Goal: Task Accomplishment & Management: Manage account settings

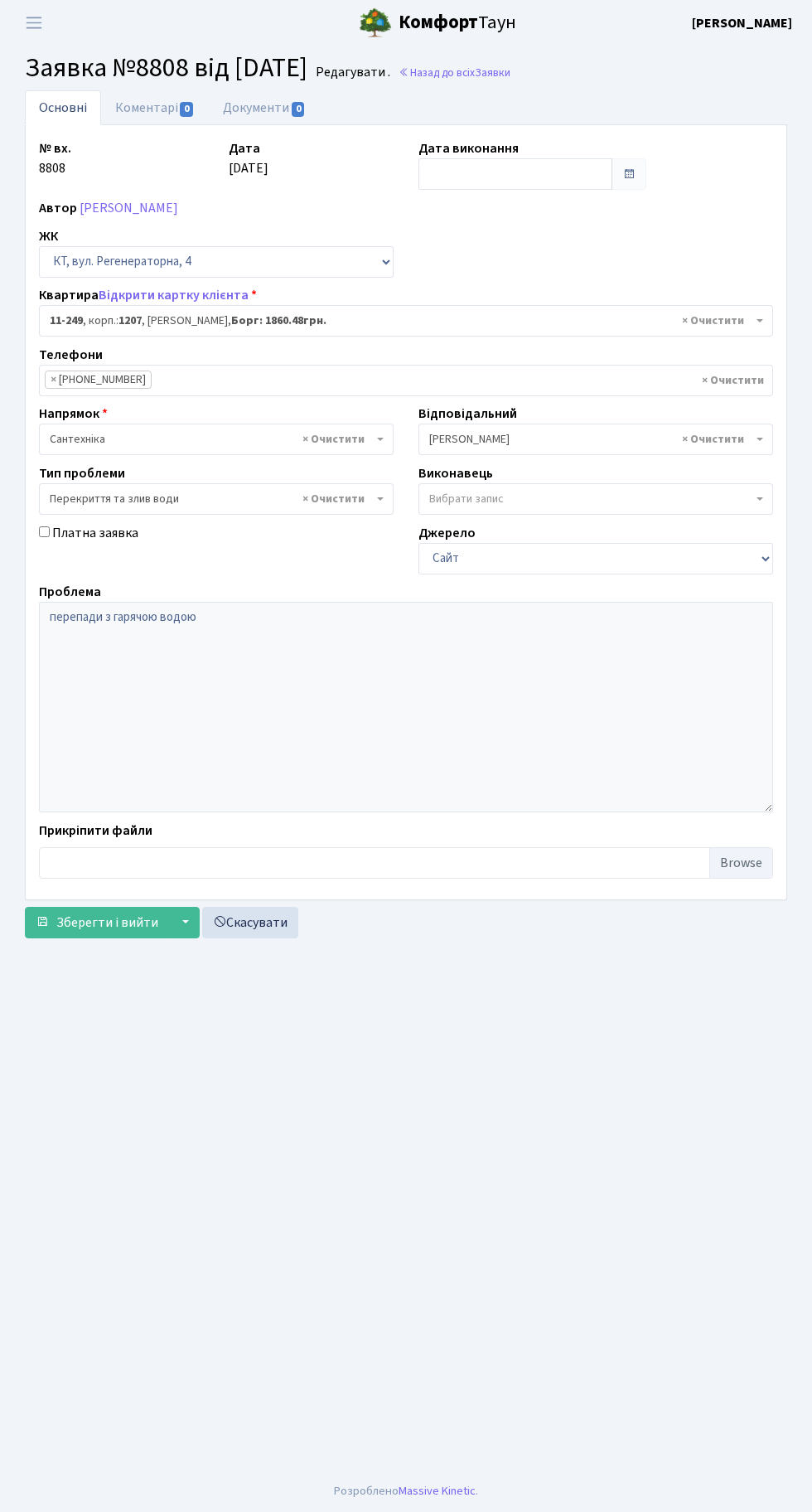
select select "6933"
select select "32"
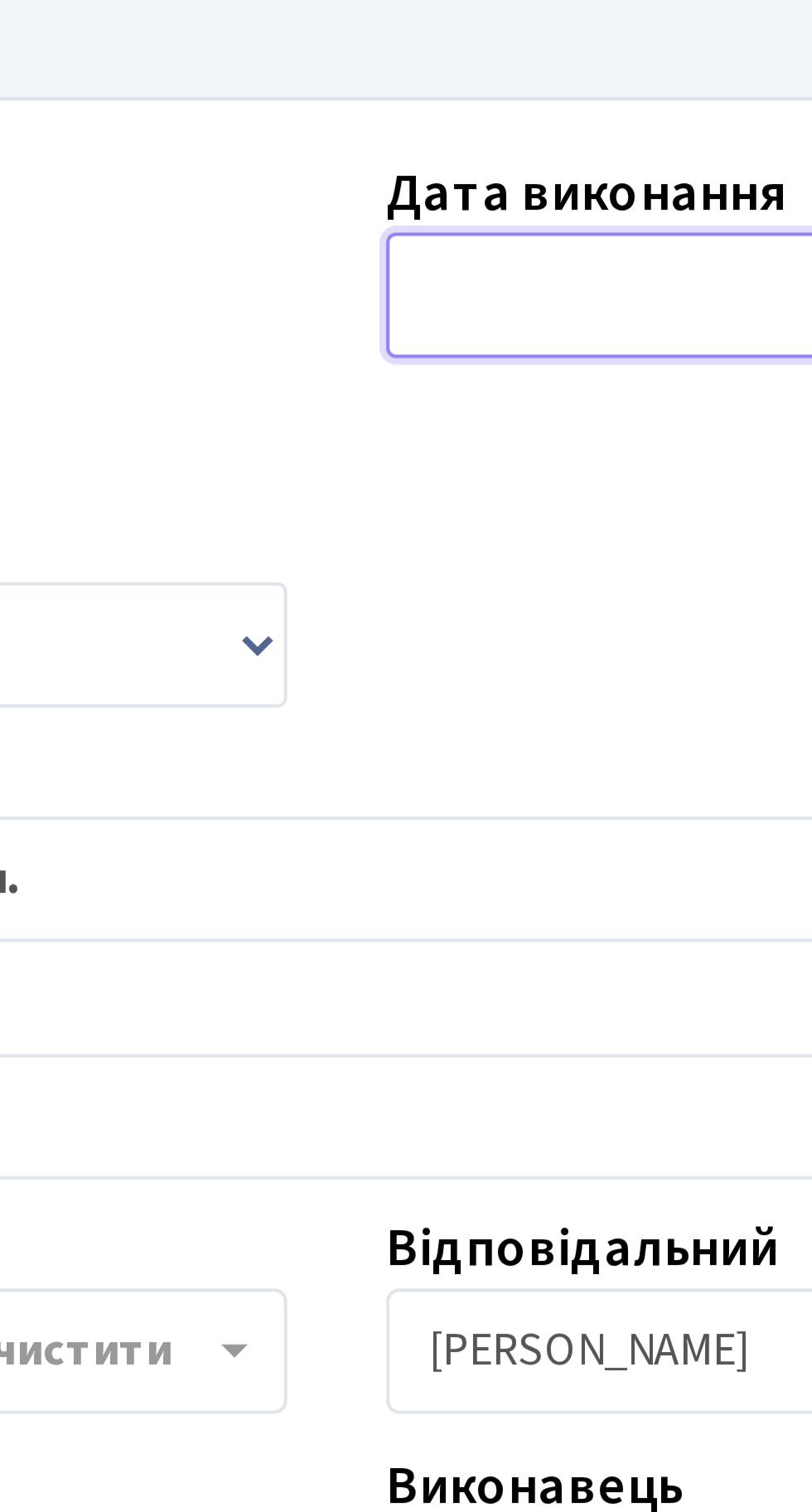
click at [449, 174] on input "text" at bounding box center [515, 174] width 194 height 32
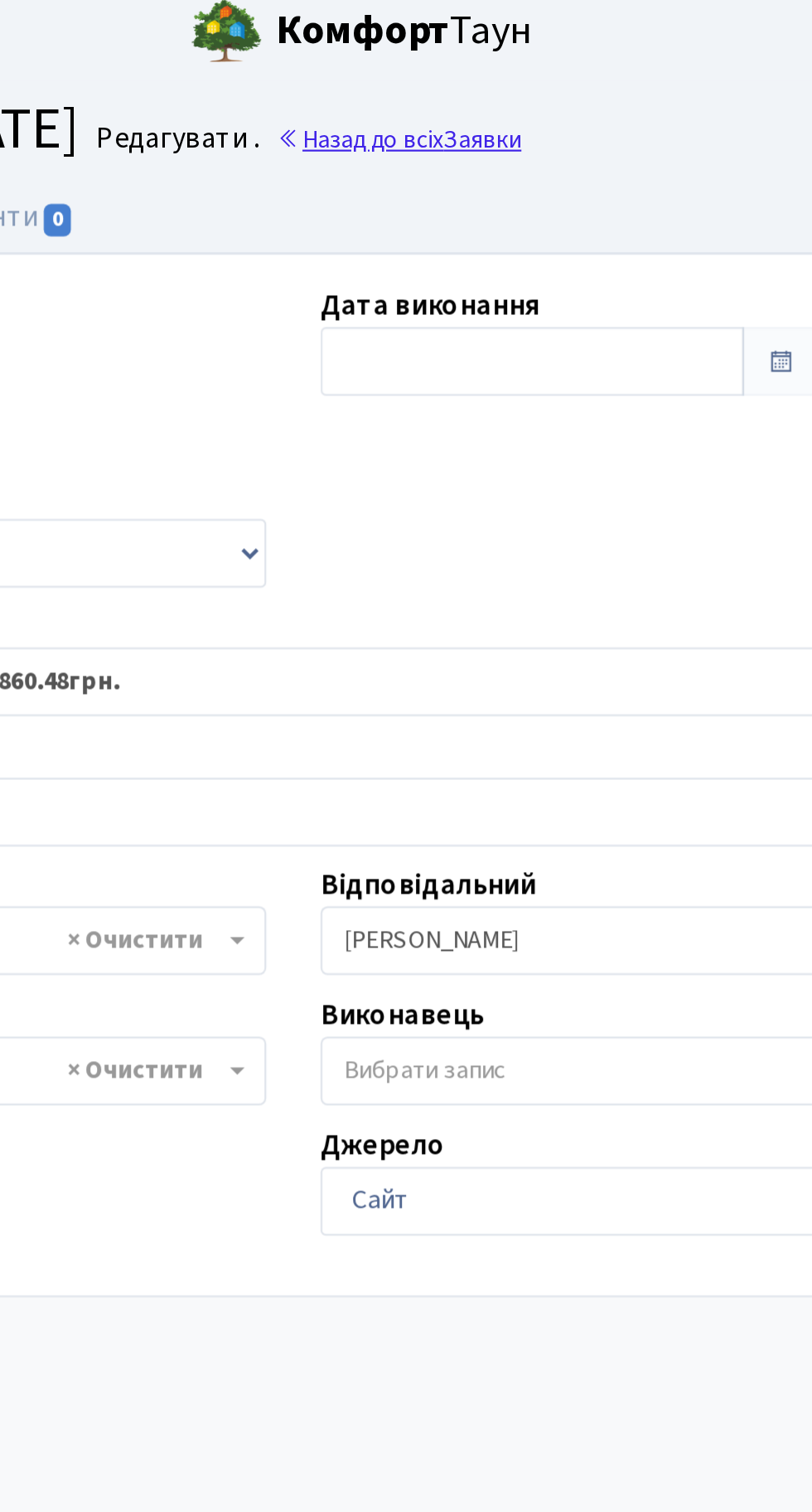
click at [510, 78] on link "Назад до всіх Заявки" at bounding box center [454, 73] width 111 height 16
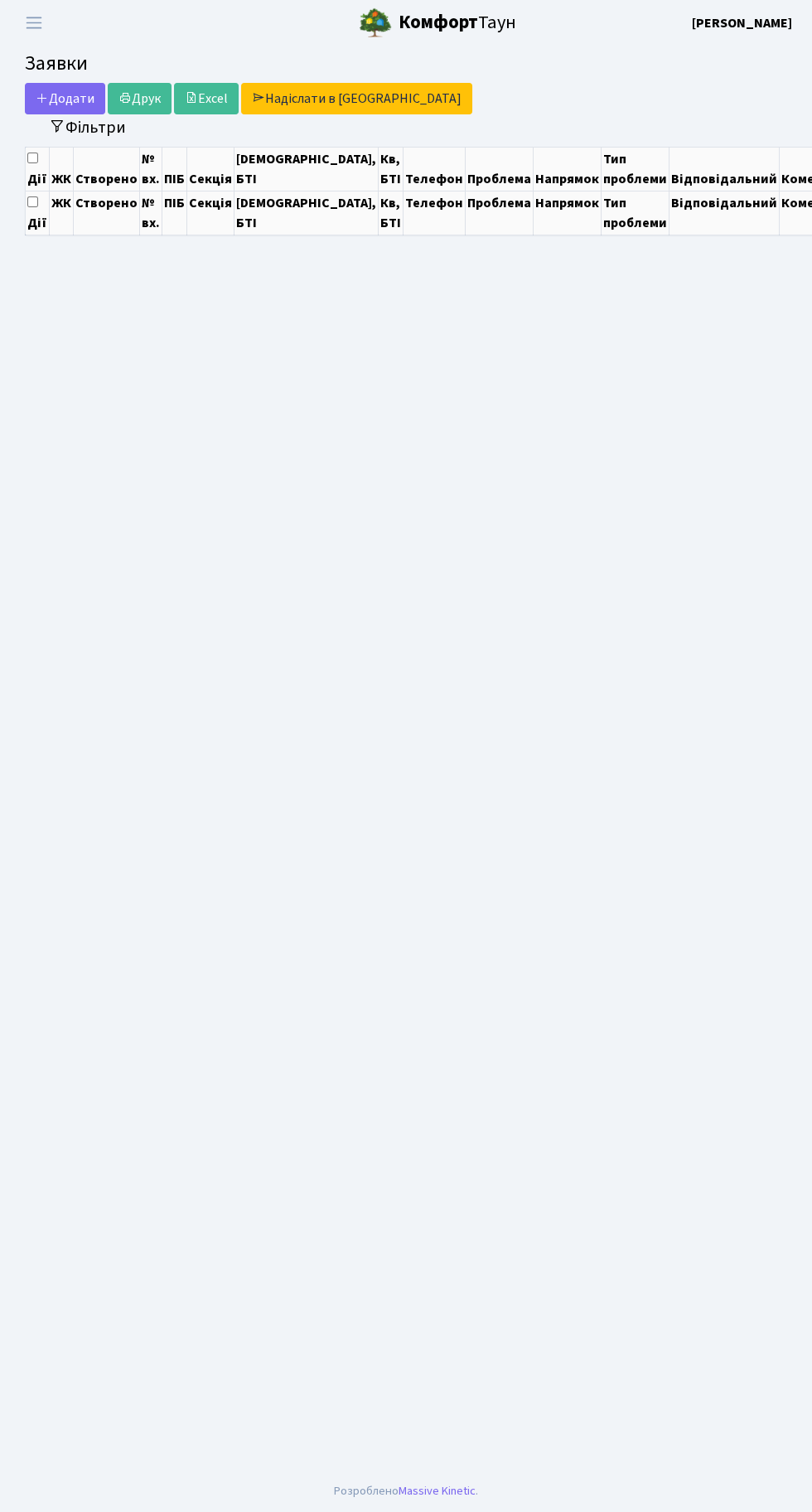
select select "25"
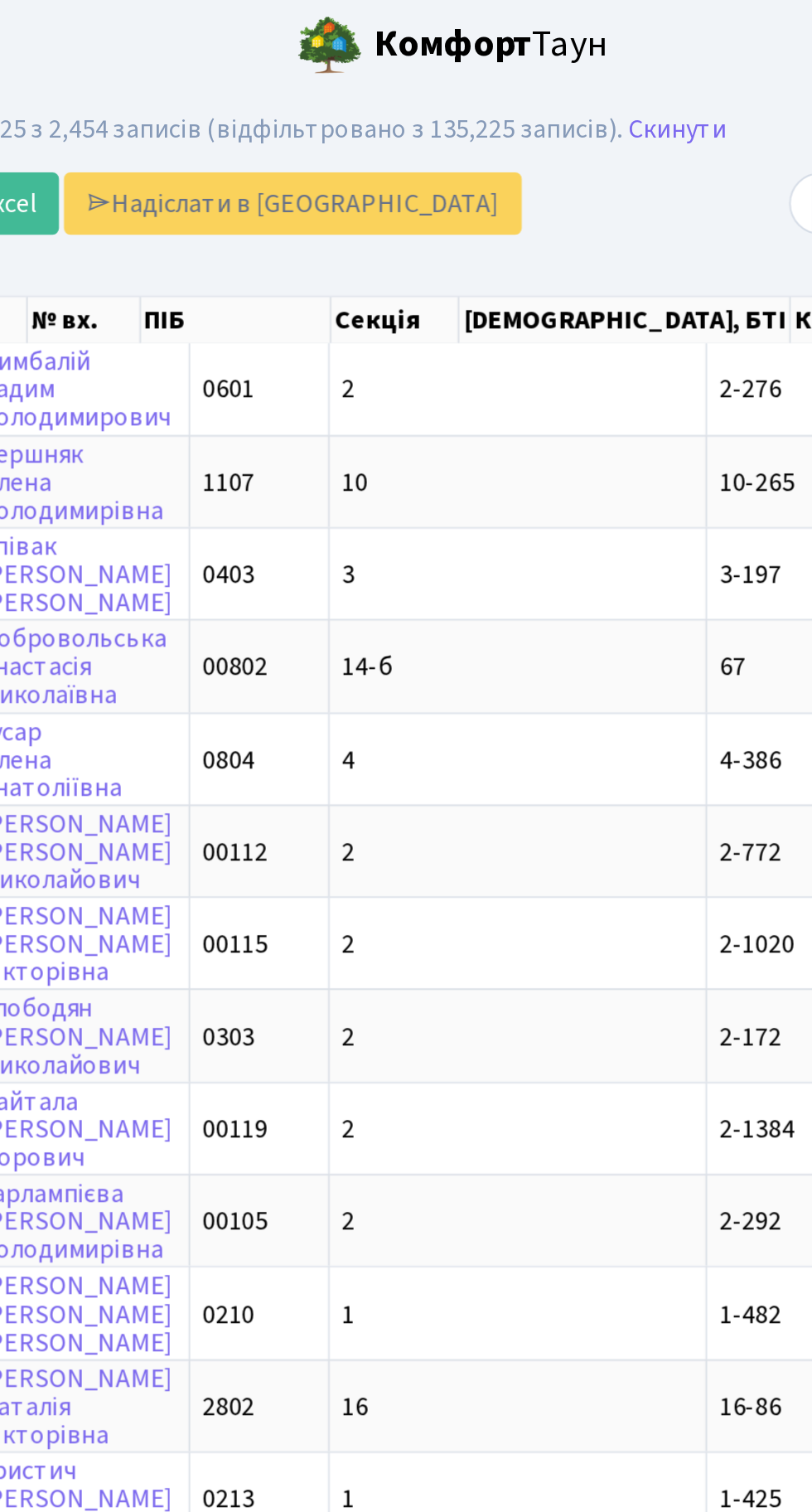
scroll to position [0, 110]
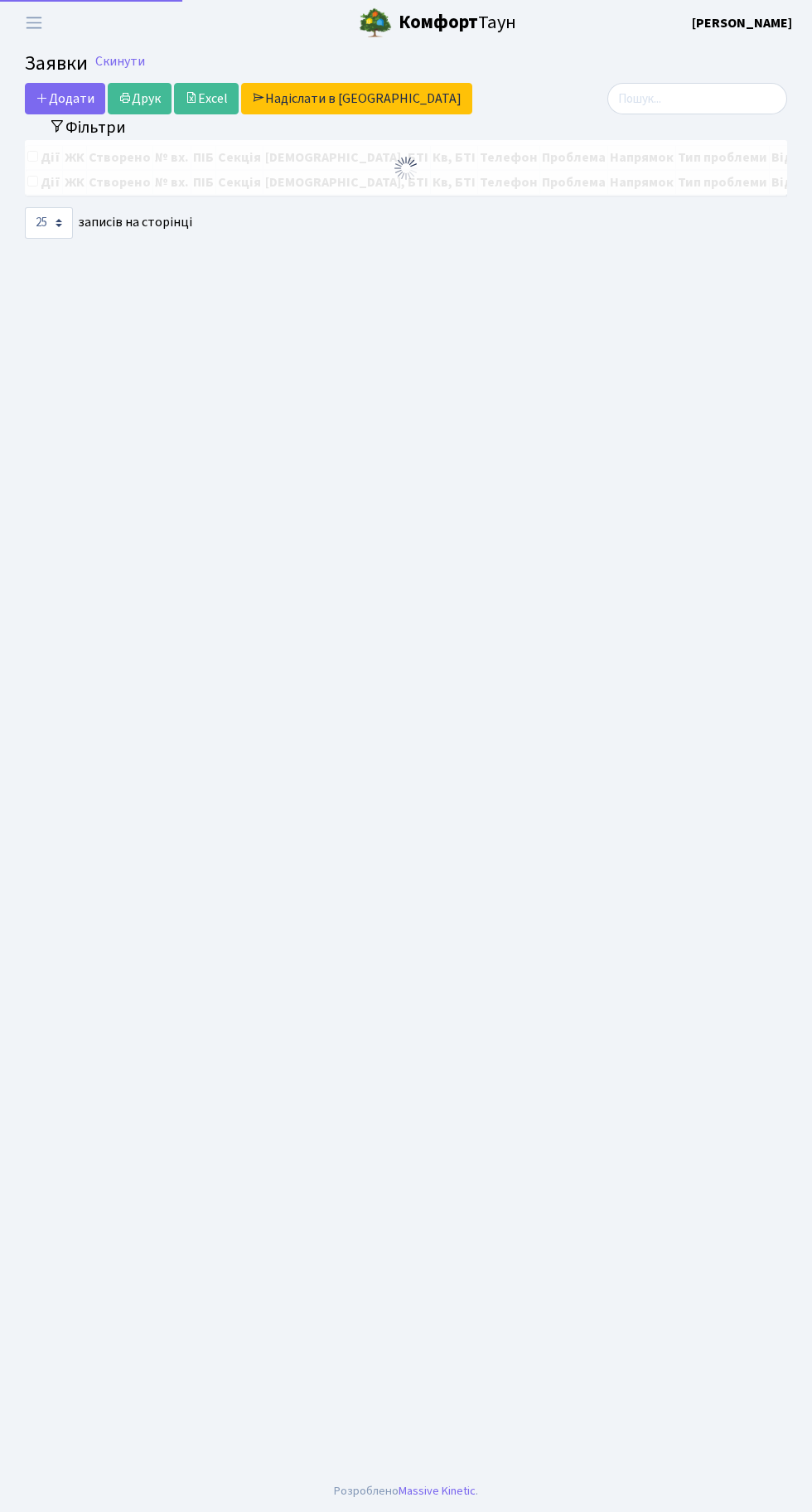
select select "25"
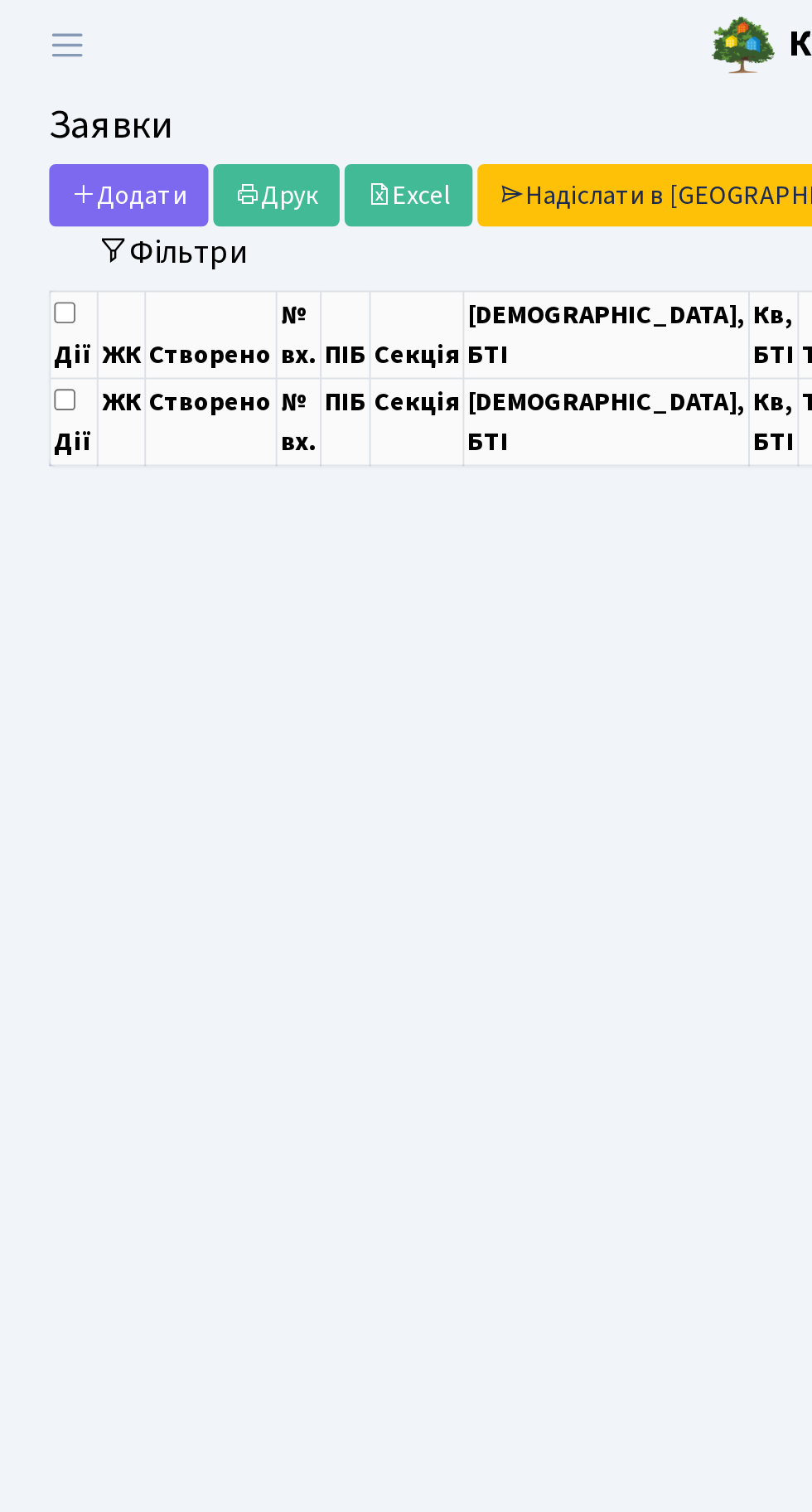
select select "25"
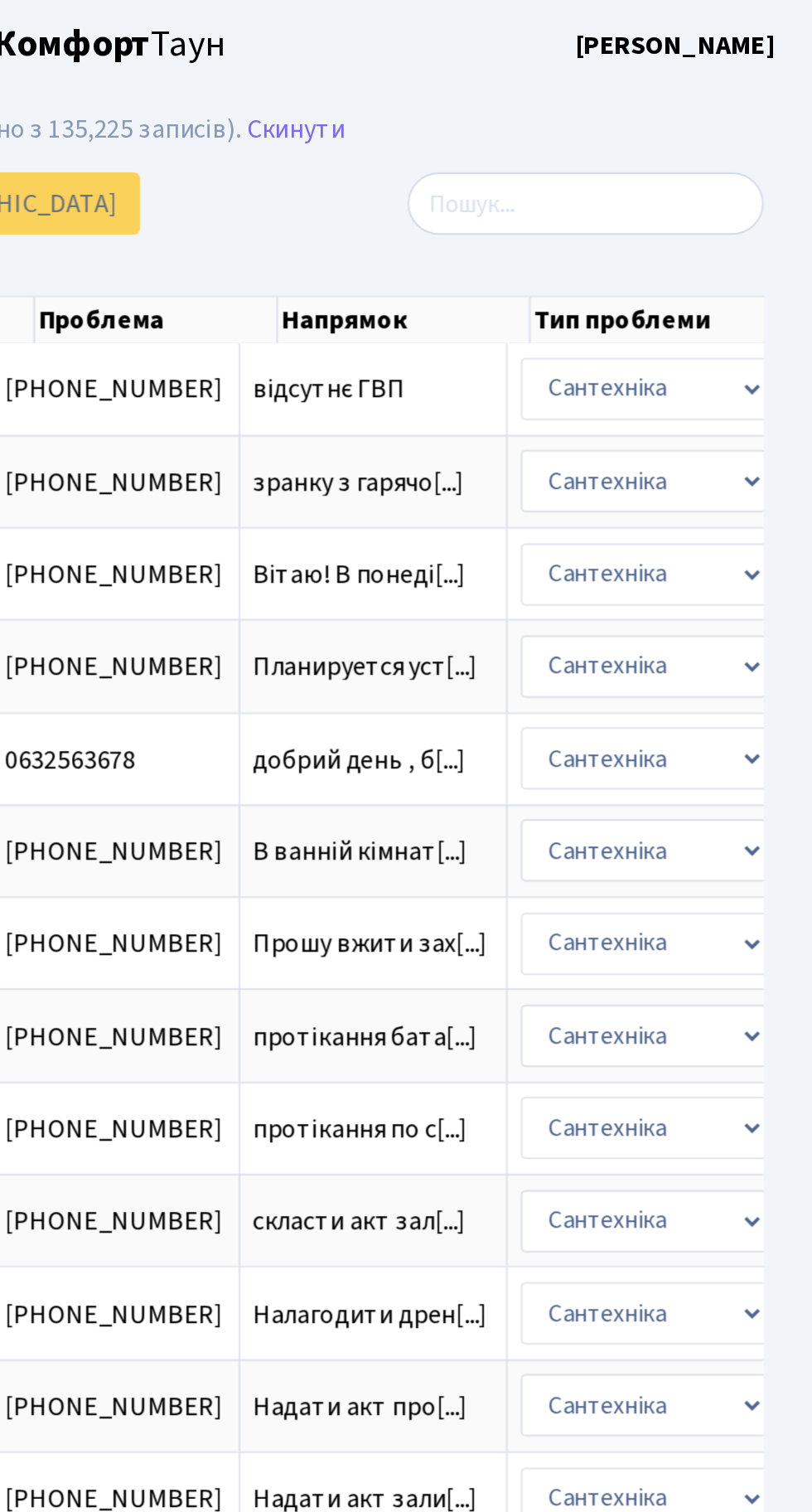
scroll to position [0, 306]
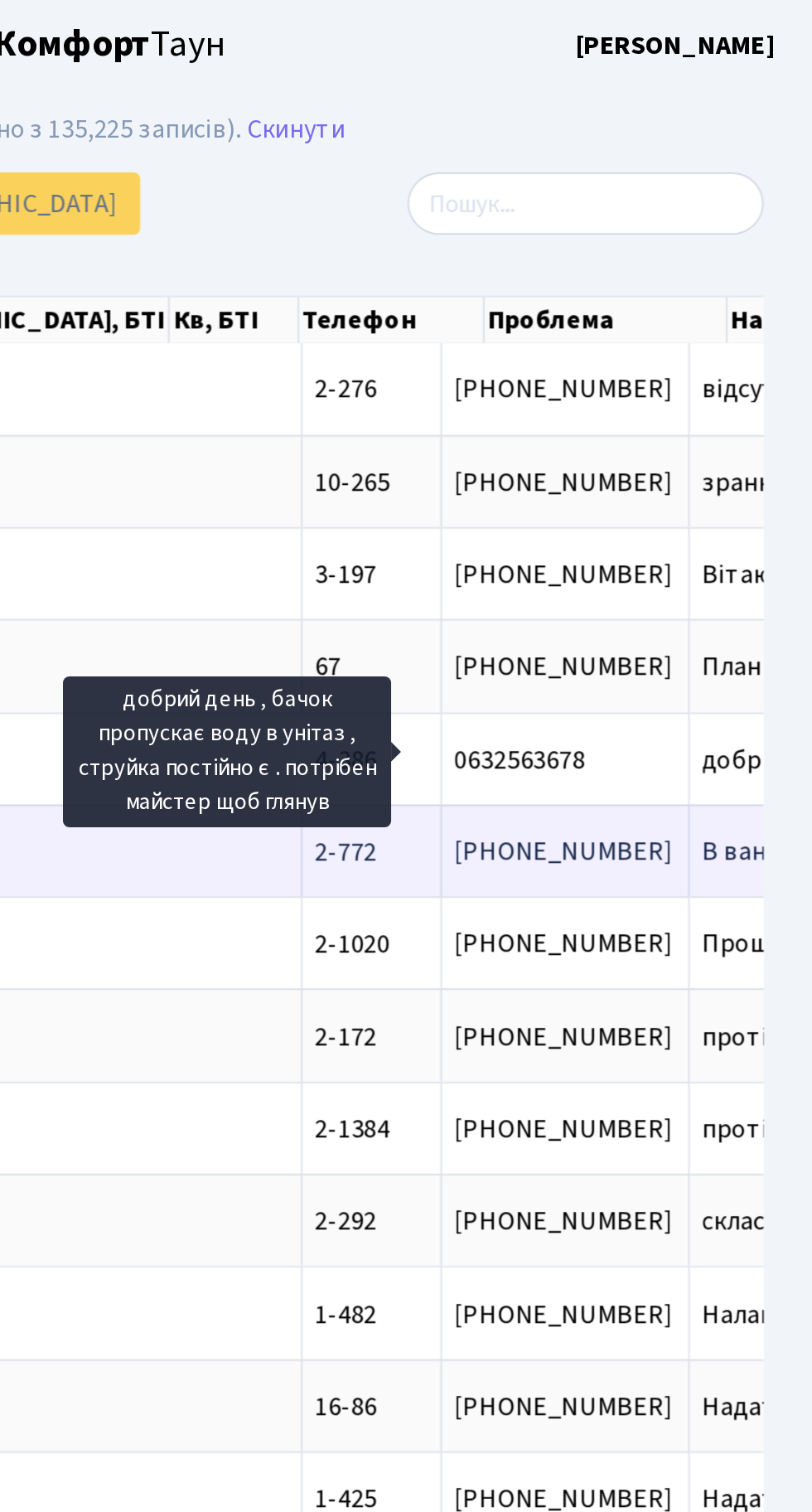
click at [750, 407] on td "В ванній кімнат[...]" at bounding box center [817, 429] width 135 height 46
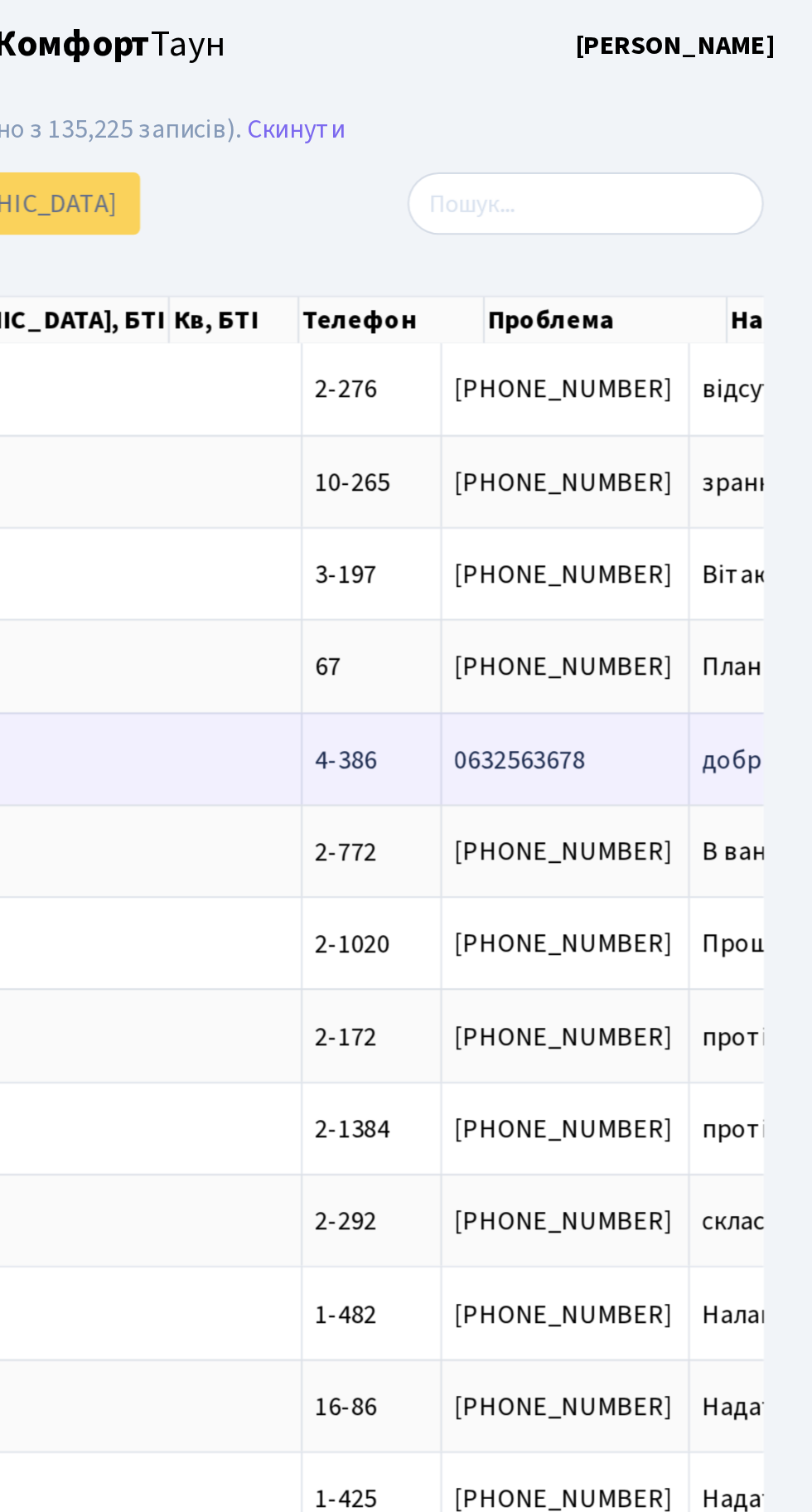
click at [757, 378] on span "добрий день , б[...]" at bounding box center [811, 384] width 109 height 18
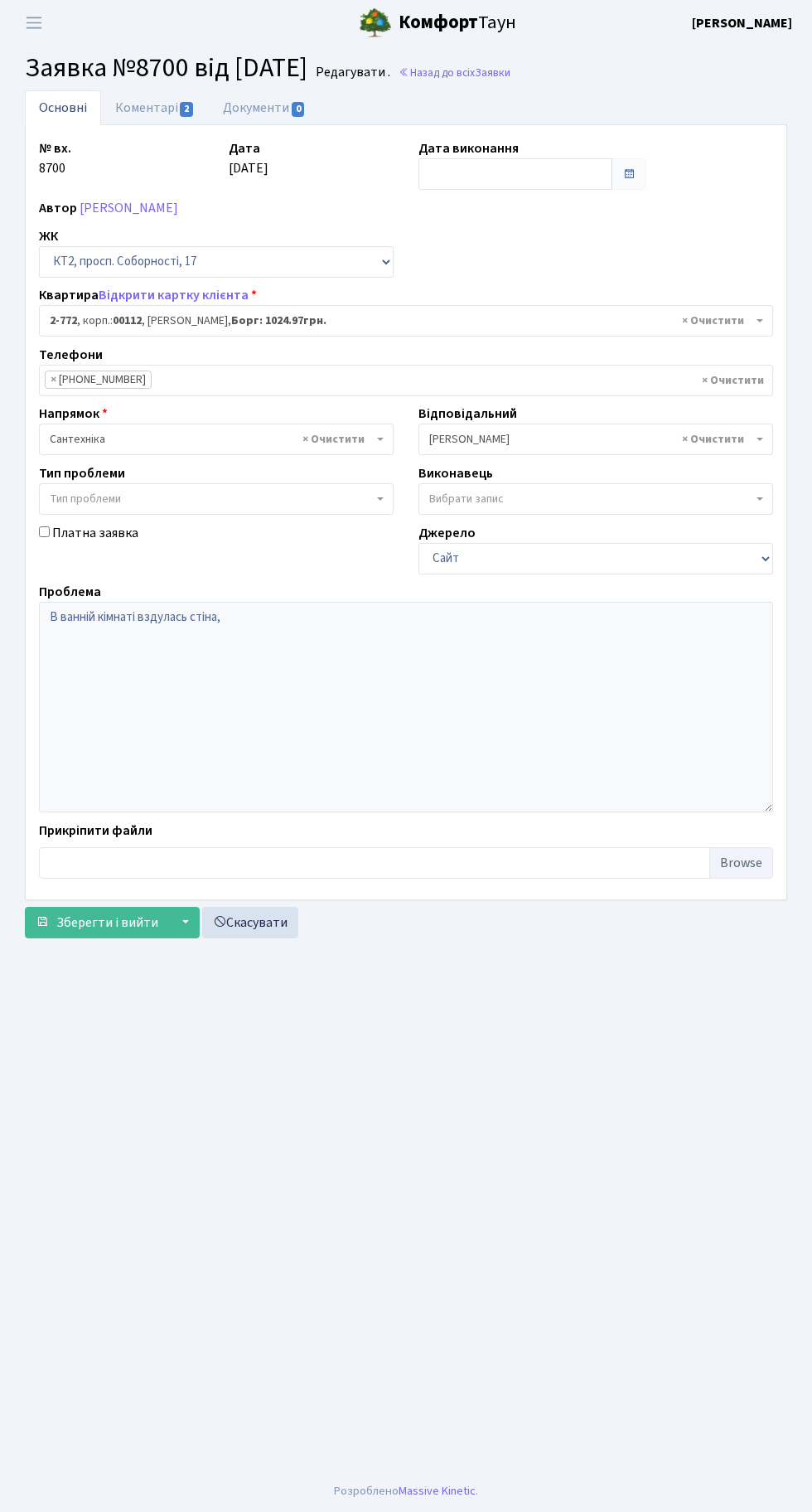
select select "15821"
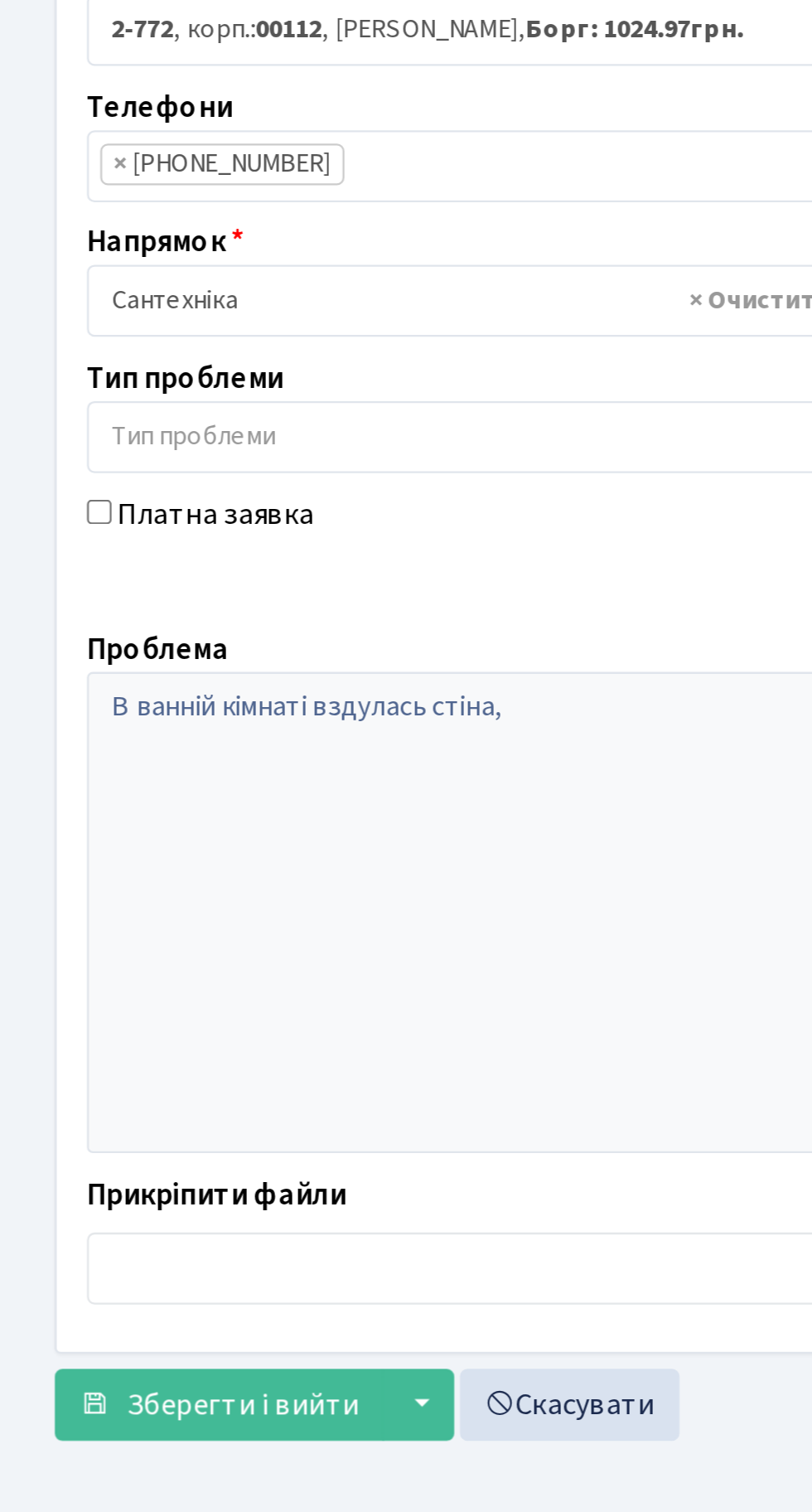
scroll to position [1, 0]
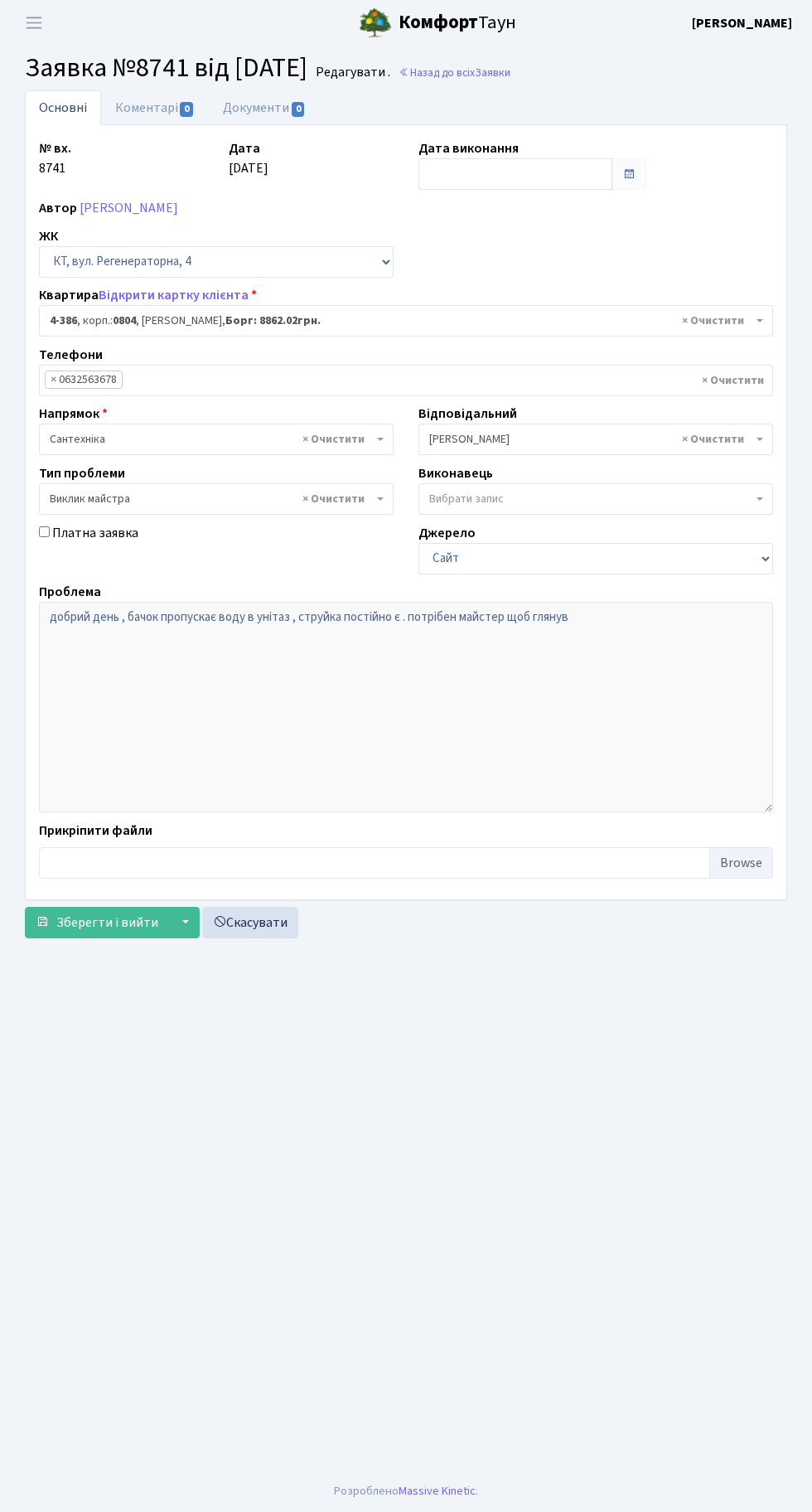
select select "1845"
select select "29"
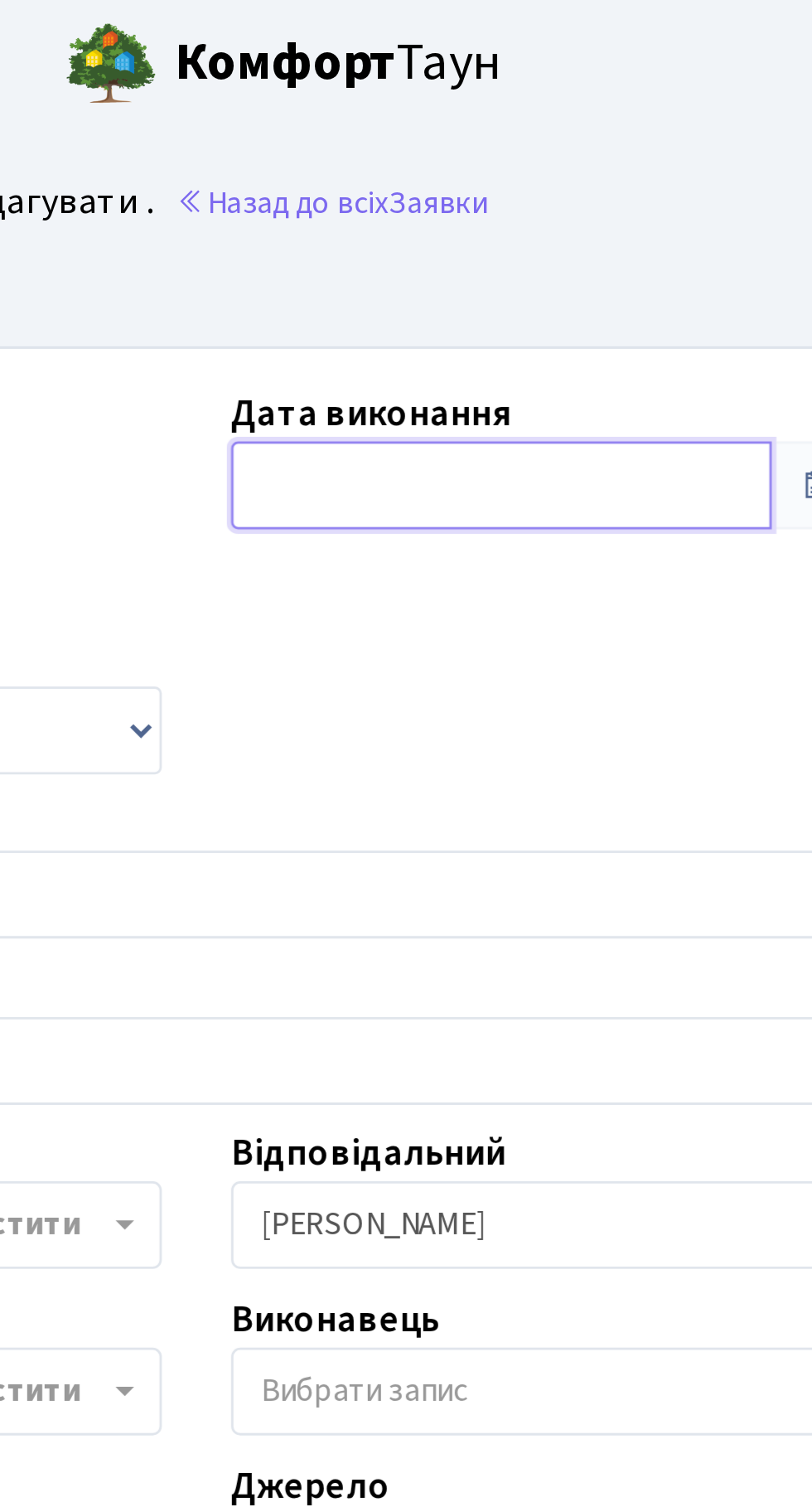
click at [459, 168] on input "text" at bounding box center [515, 174] width 194 height 32
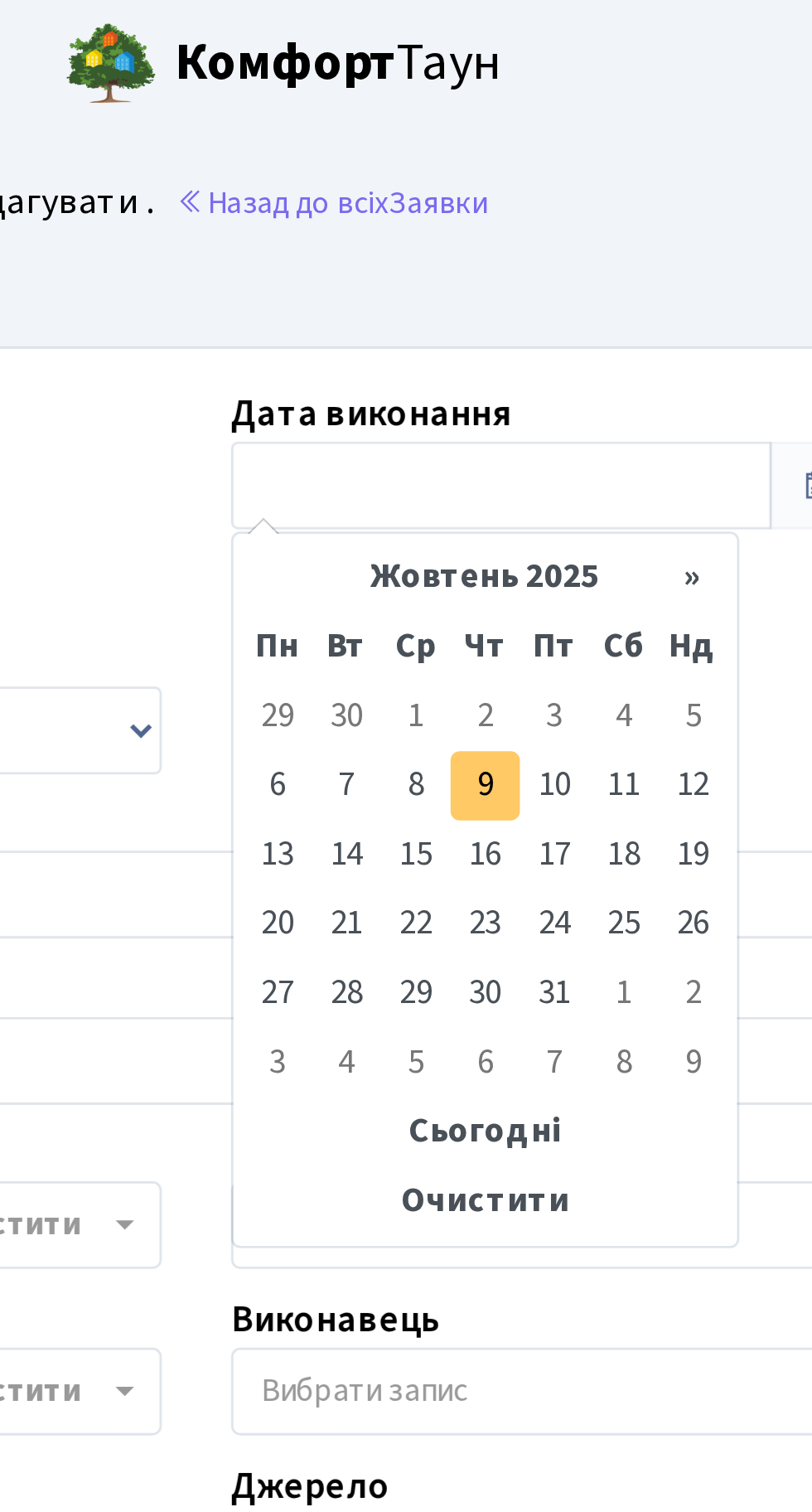
click at [510, 281] on td "9" at bounding box center [509, 281] width 25 height 25
type input "[DATE]"
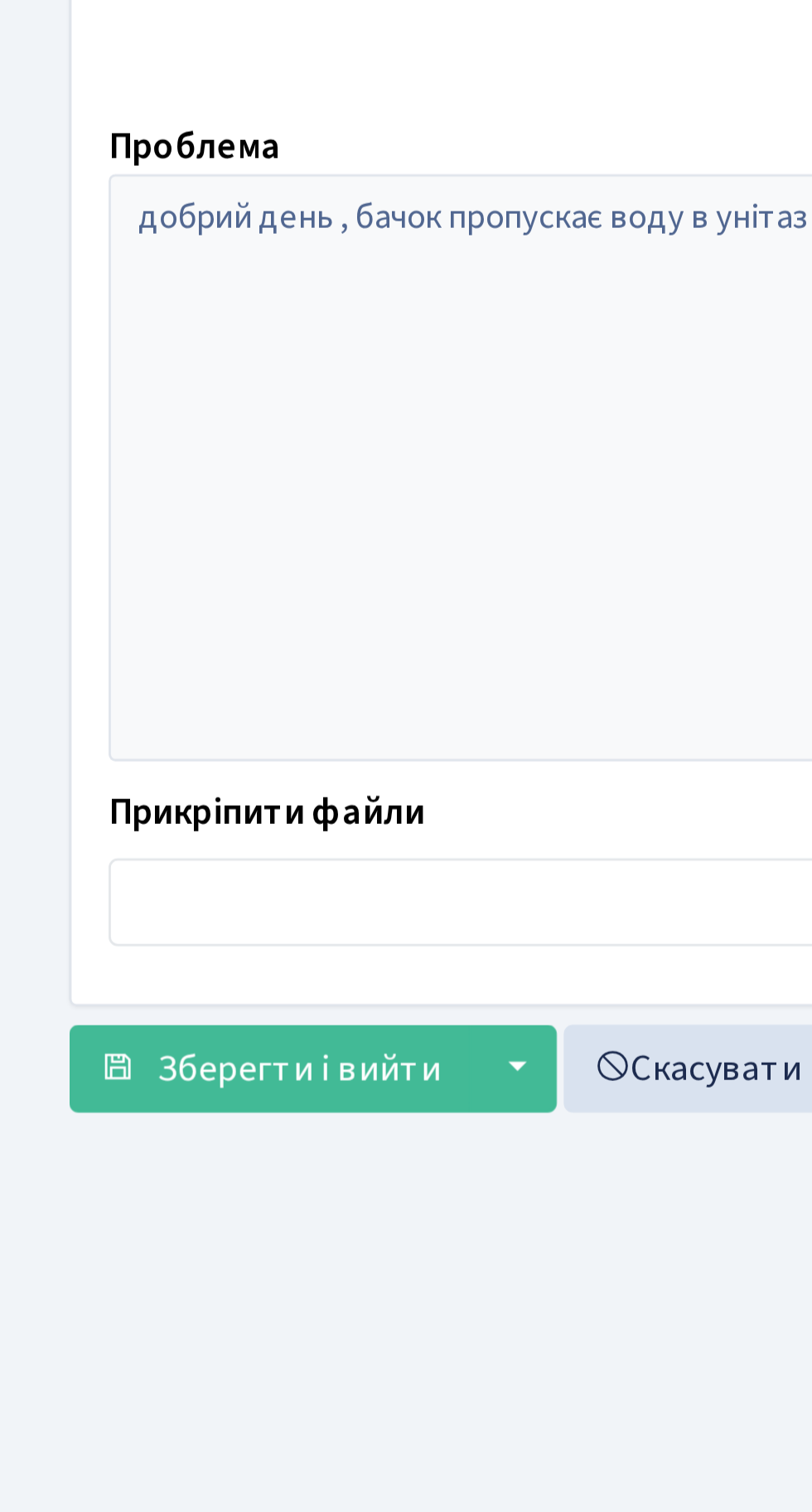
click at [118, 1050] on main "Admin Заявки Редагувати Заявка №8741 від 06.10.2025 Редагувати . Назад до всіх …" at bounding box center [406, 758] width 812 height 1425
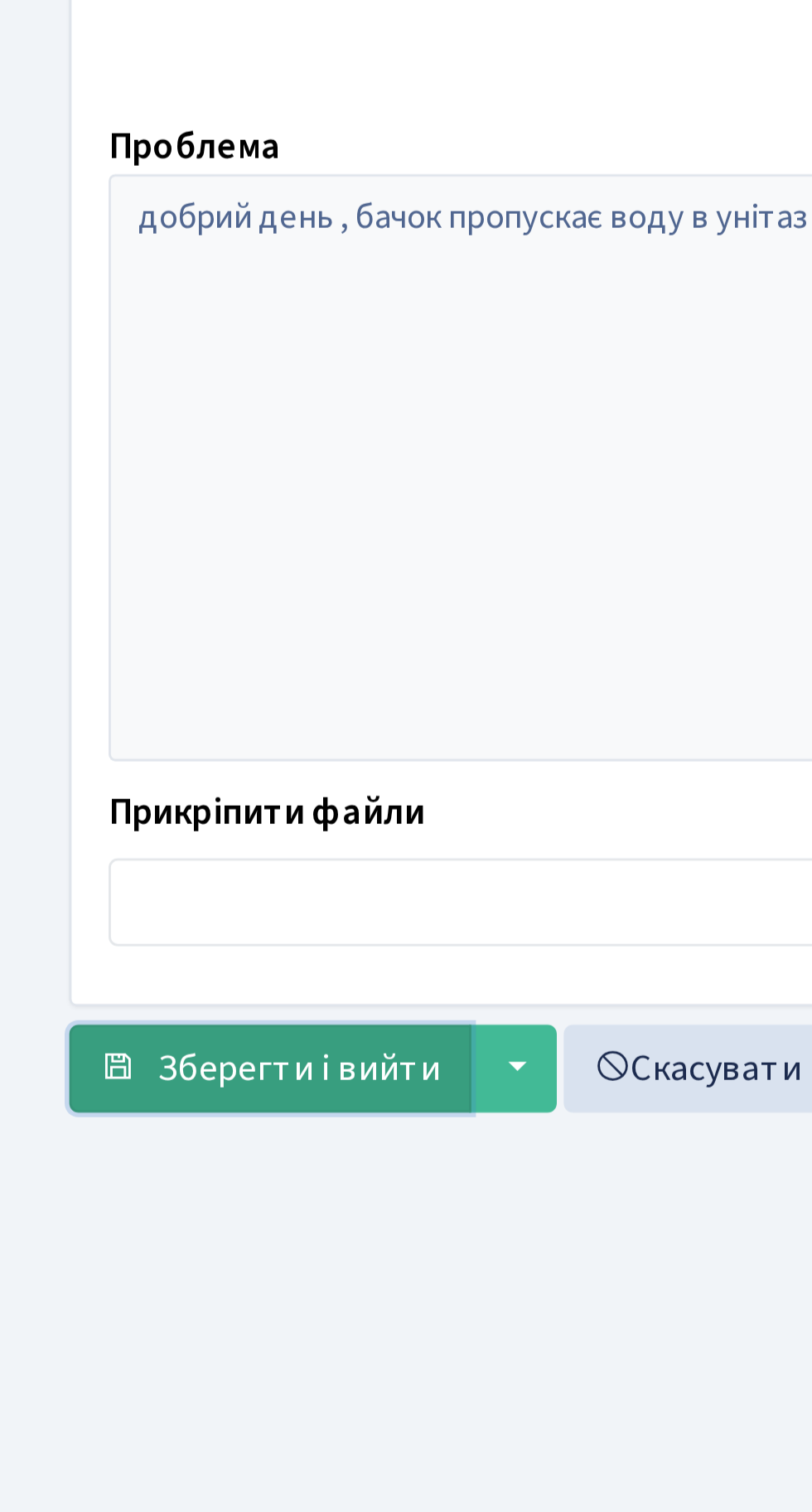
click at [93, 915] on span "Зберегти і вийти" at bounding box center [107, 923] width 102 height 18
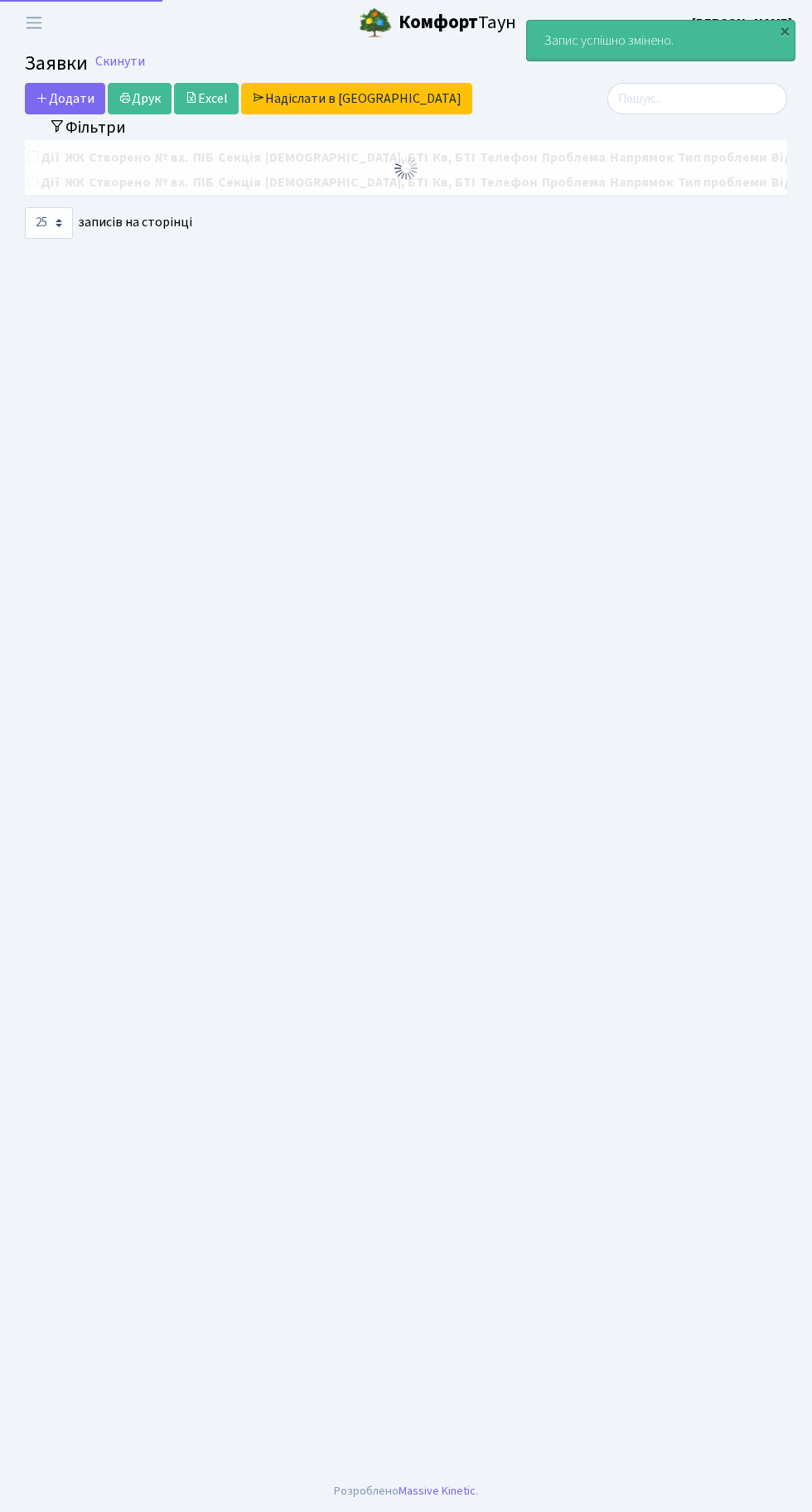
select select "25"
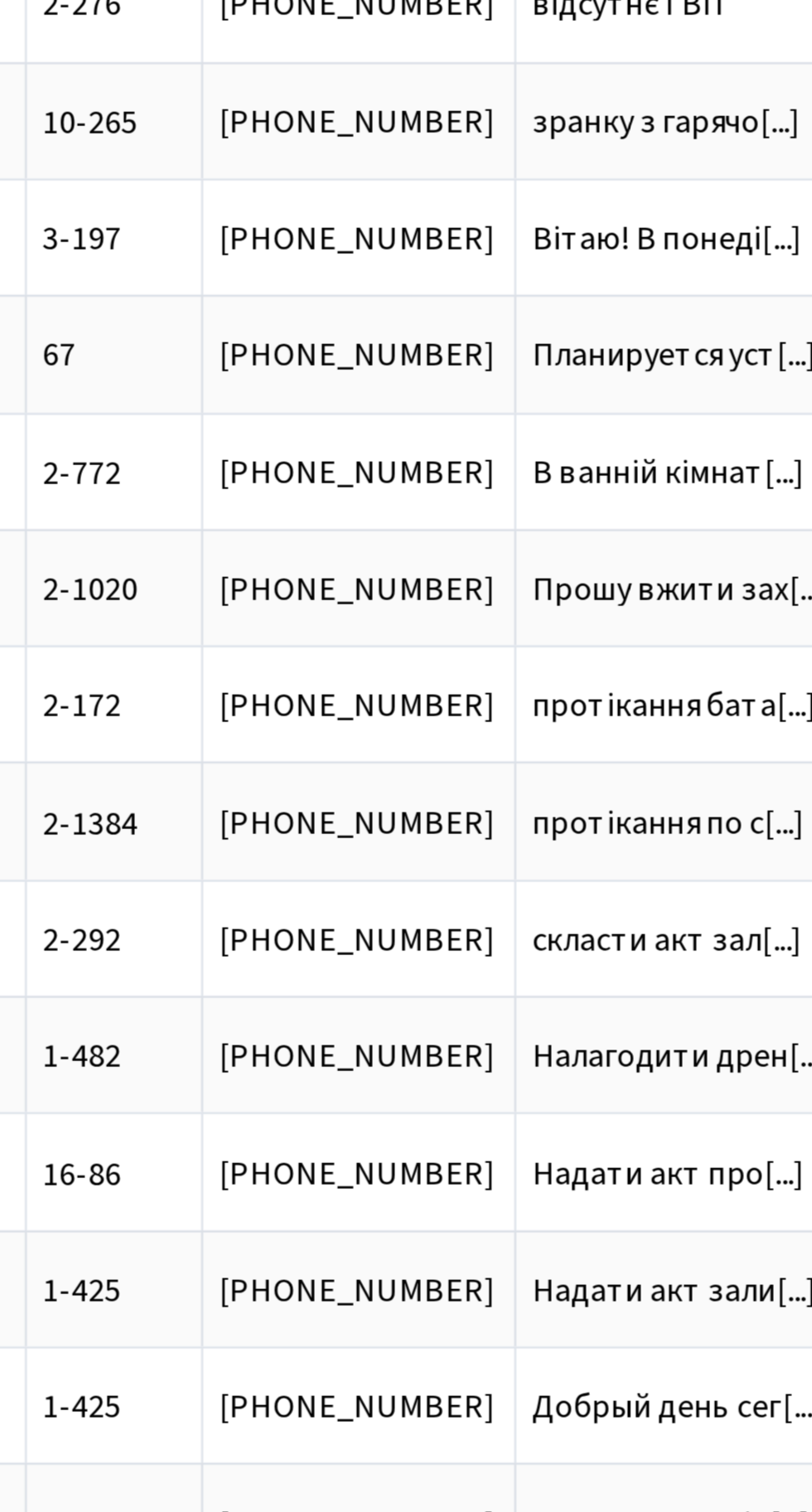
scroll to position [0, 309]
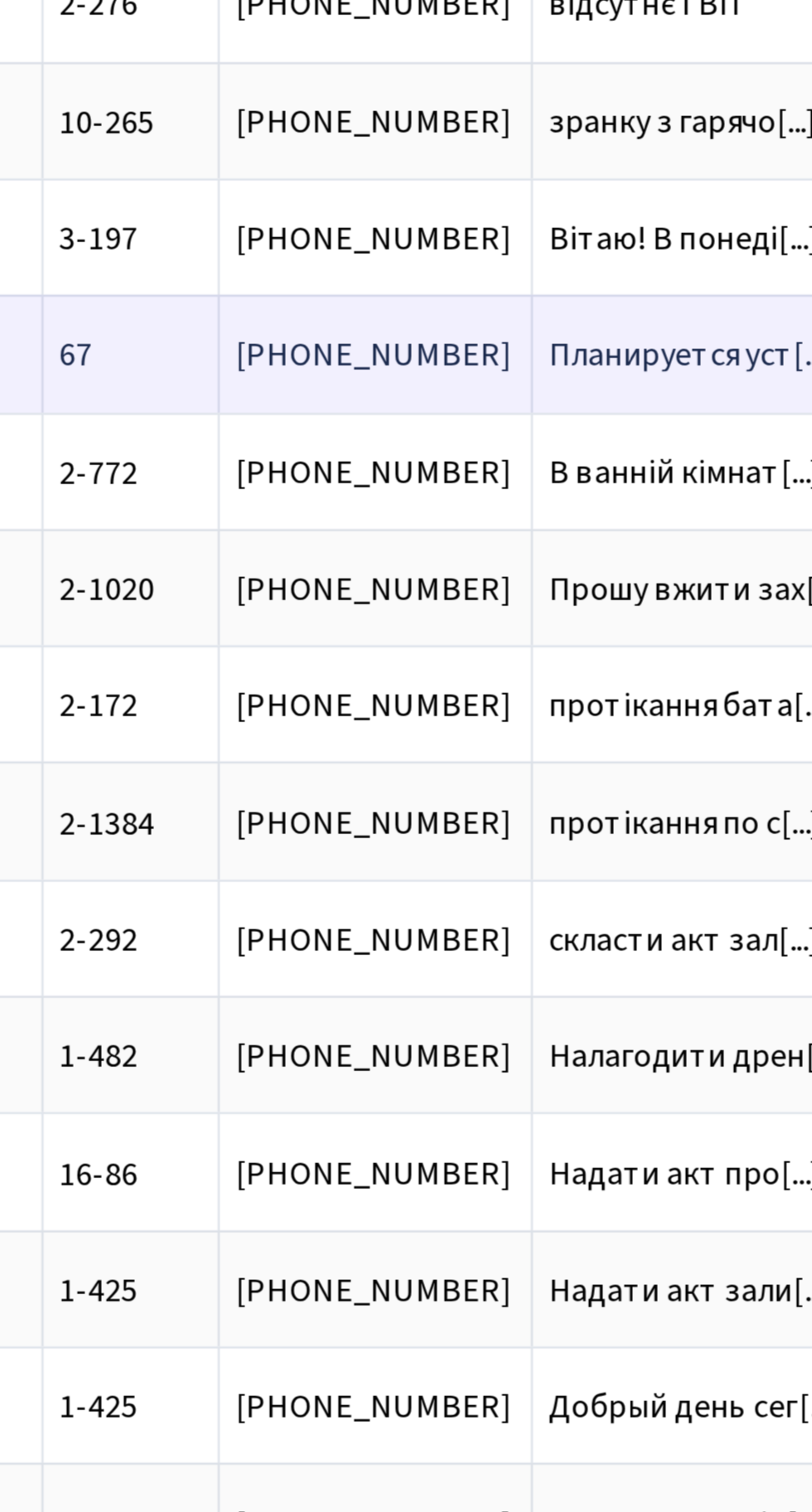
click at [569, 329] on span "Планируется уст[...]" at bounding box center [627, 337] width 114 height 18
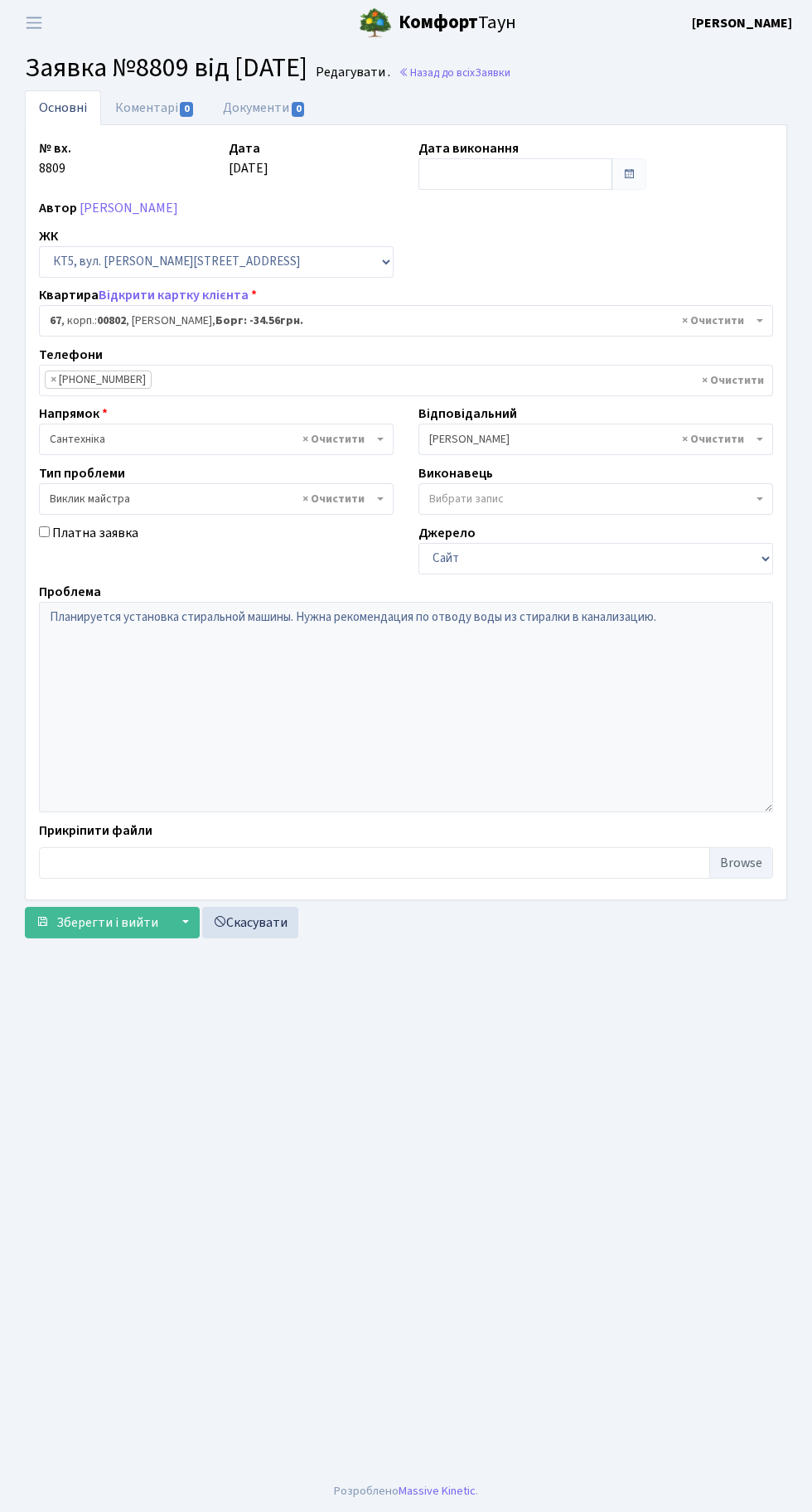
select select "17597"
select select "29"
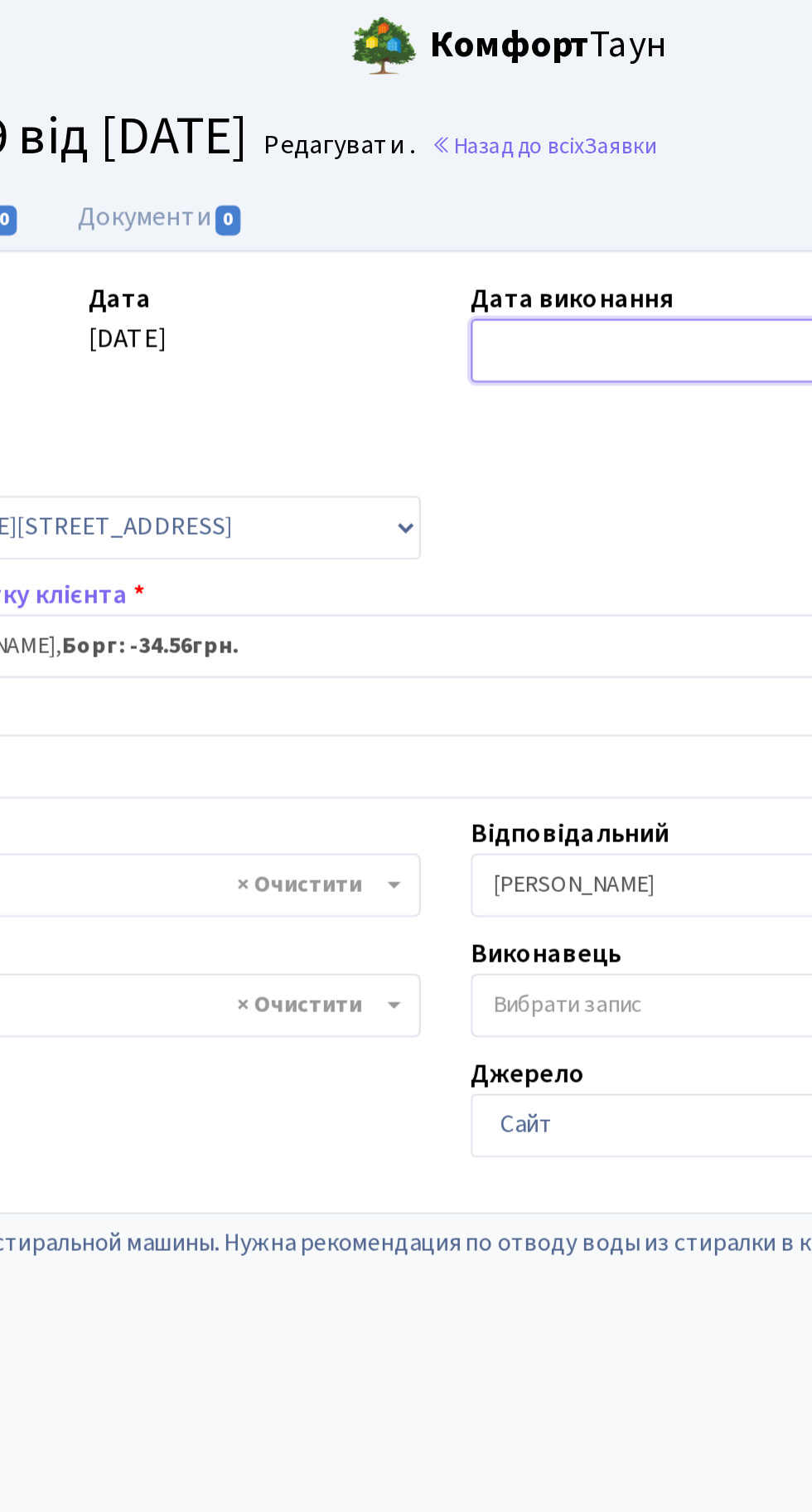
click at [474, 174] on input "text" at bounding box center [515, 174] width 194 height 32
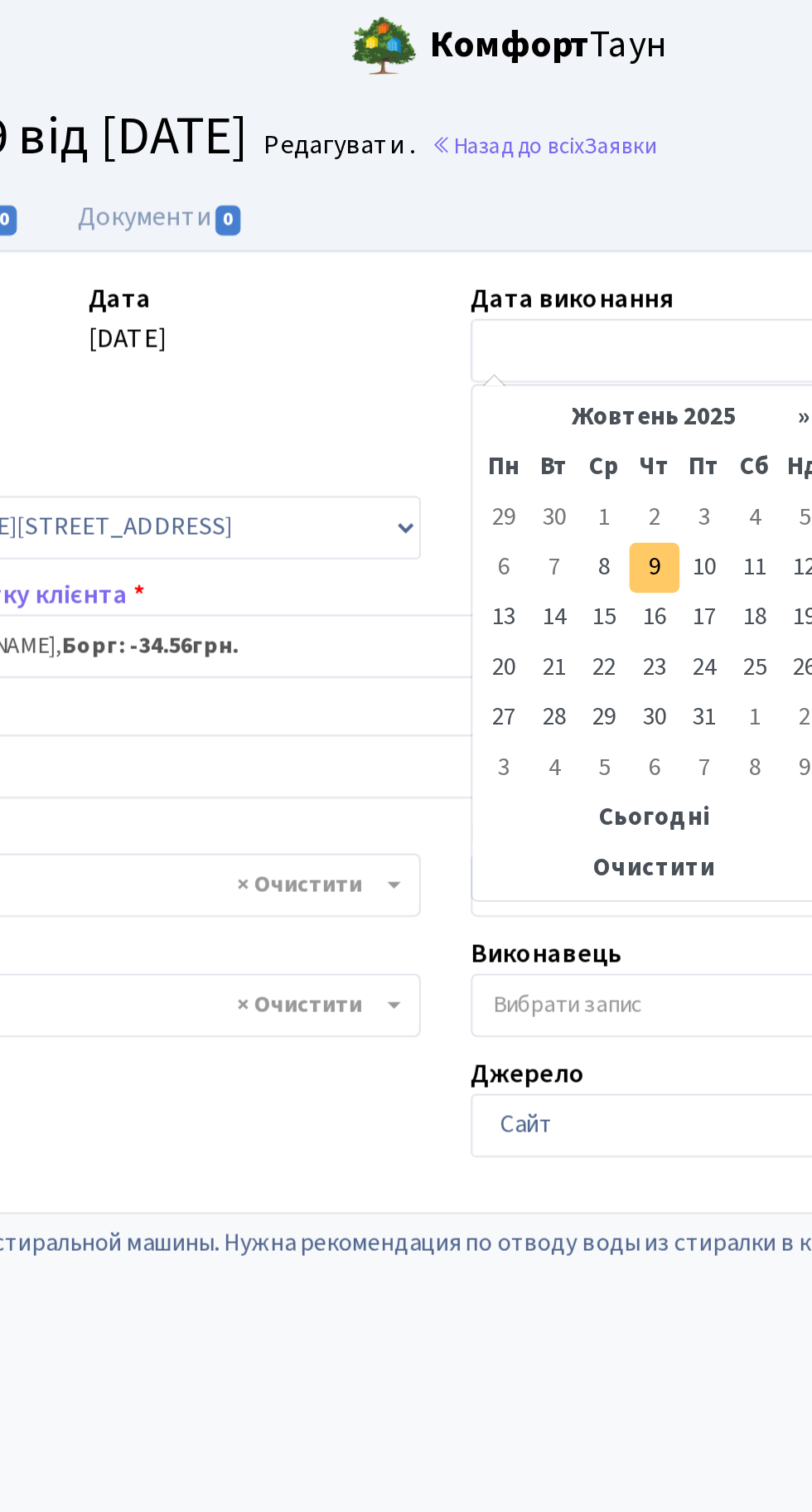
click at [509, 281] on td "9" at bounding box center [509, 281] width 25 height 25
type input "[DATE]"
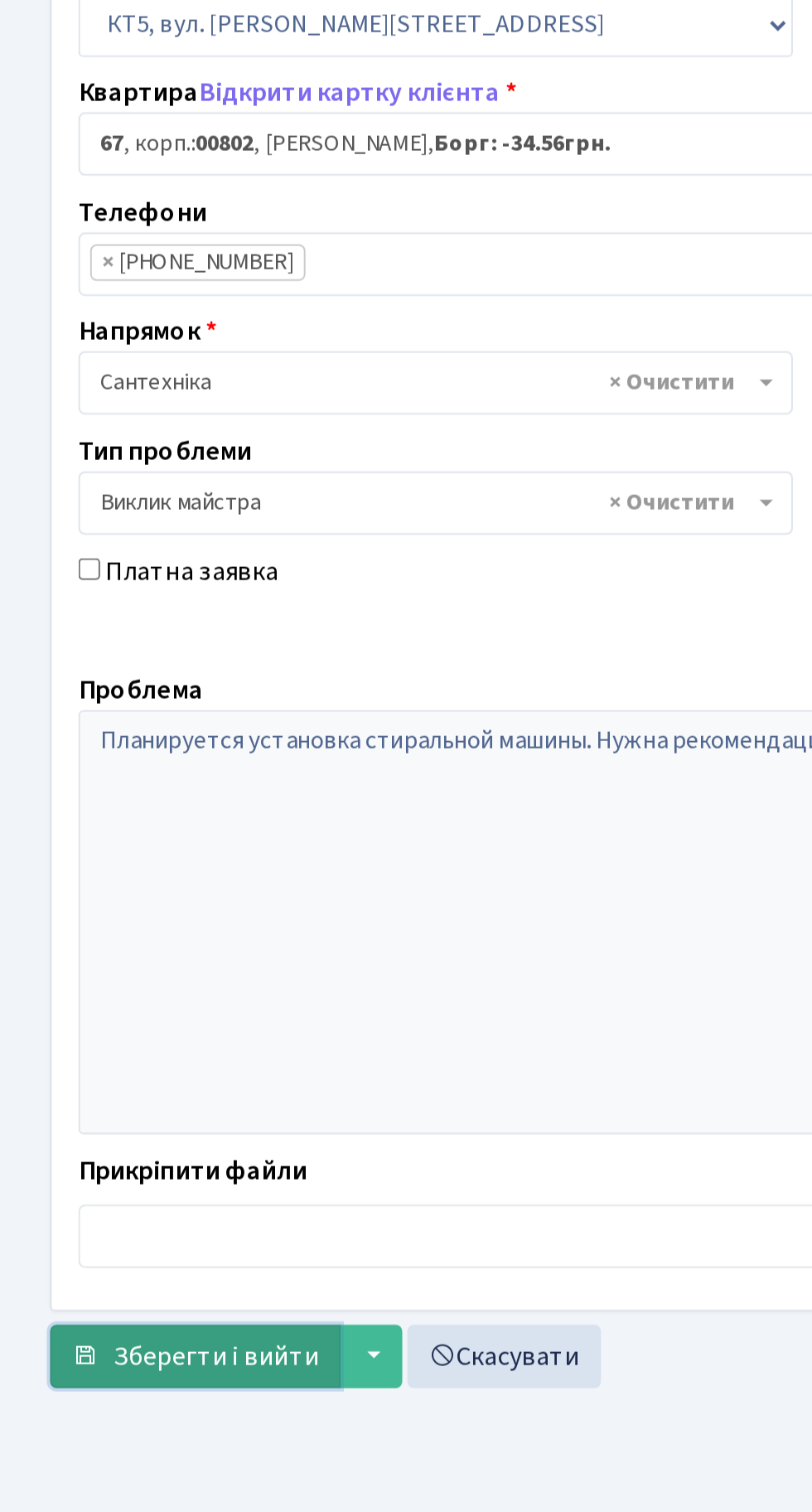
click at [102, 936] on button "Зберегти і вийти" at bounding box center [97, 923] width 144 height 32
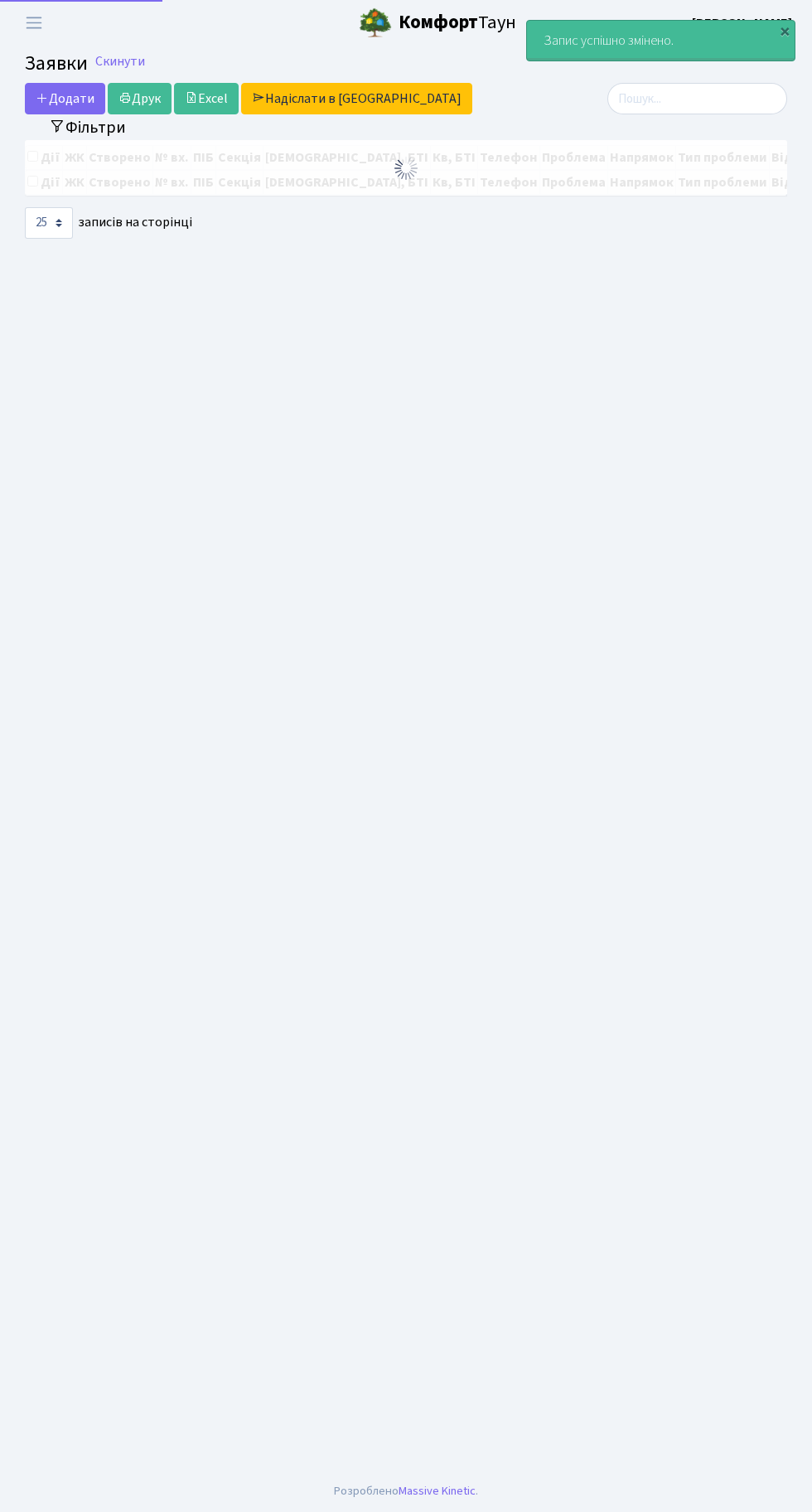
select select "25"
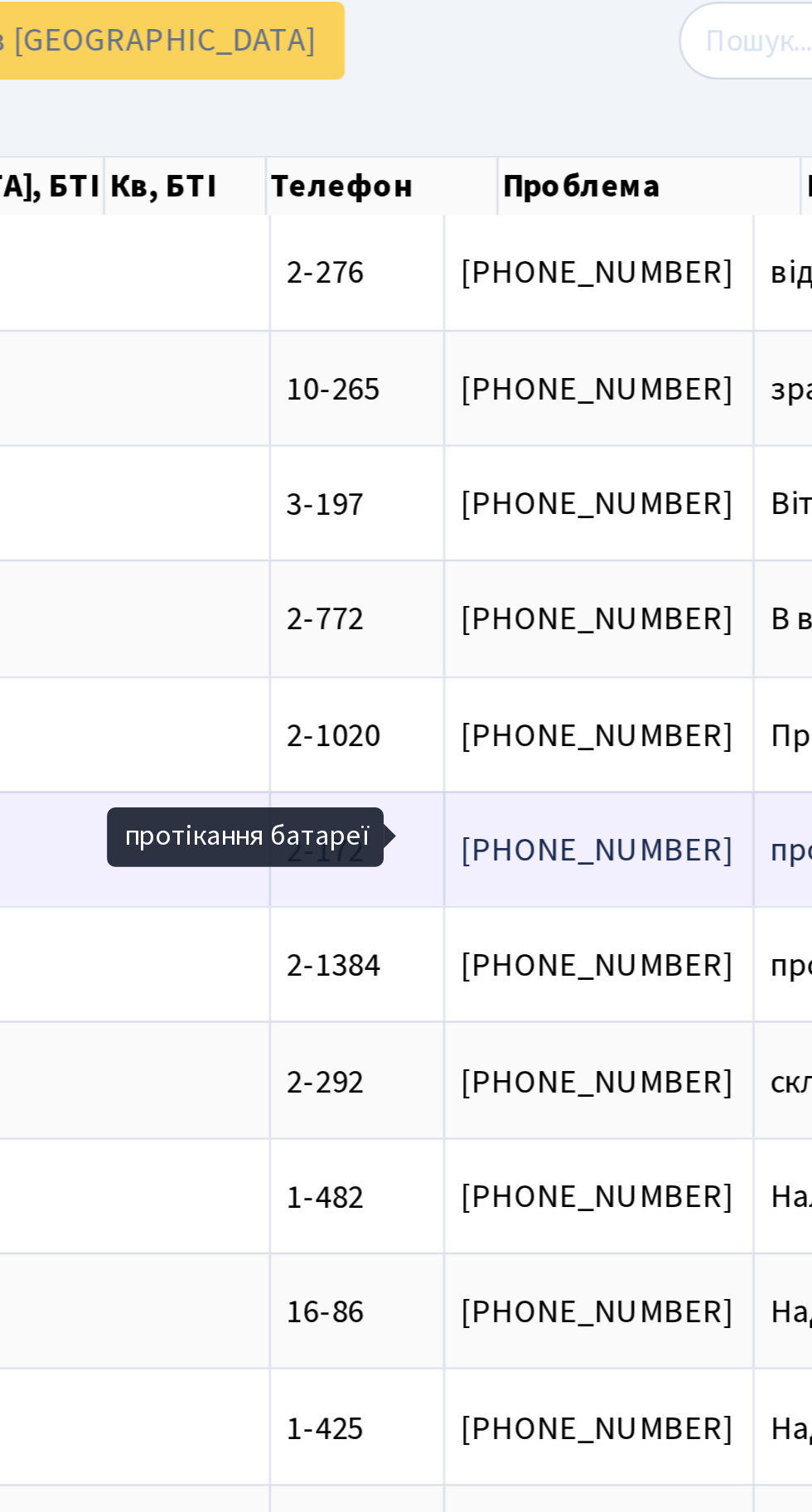
click at [645, 427] on span "протікання бата[...]" at bounding box center [702, 430] width 114 height 18
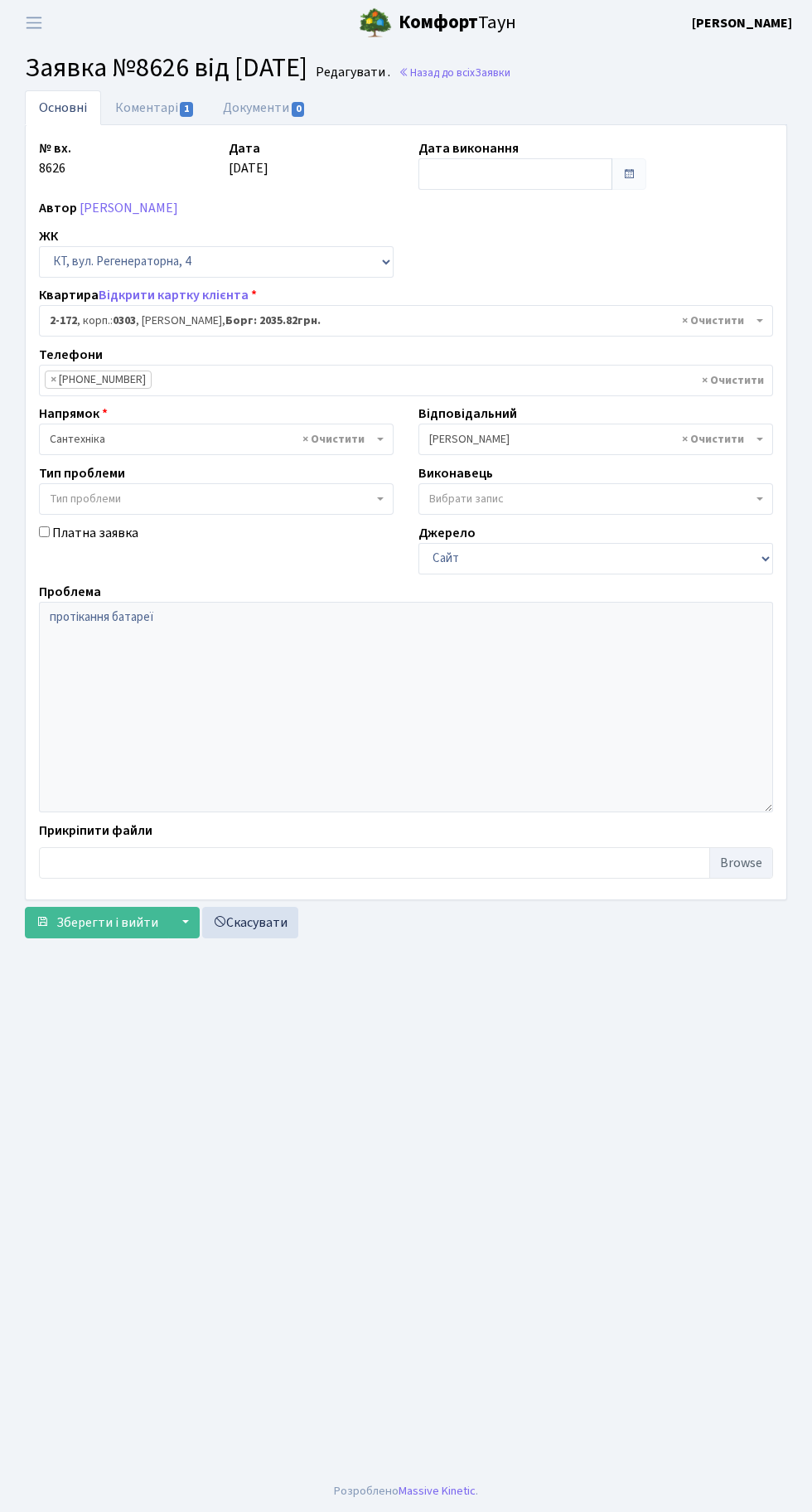
select select "585"
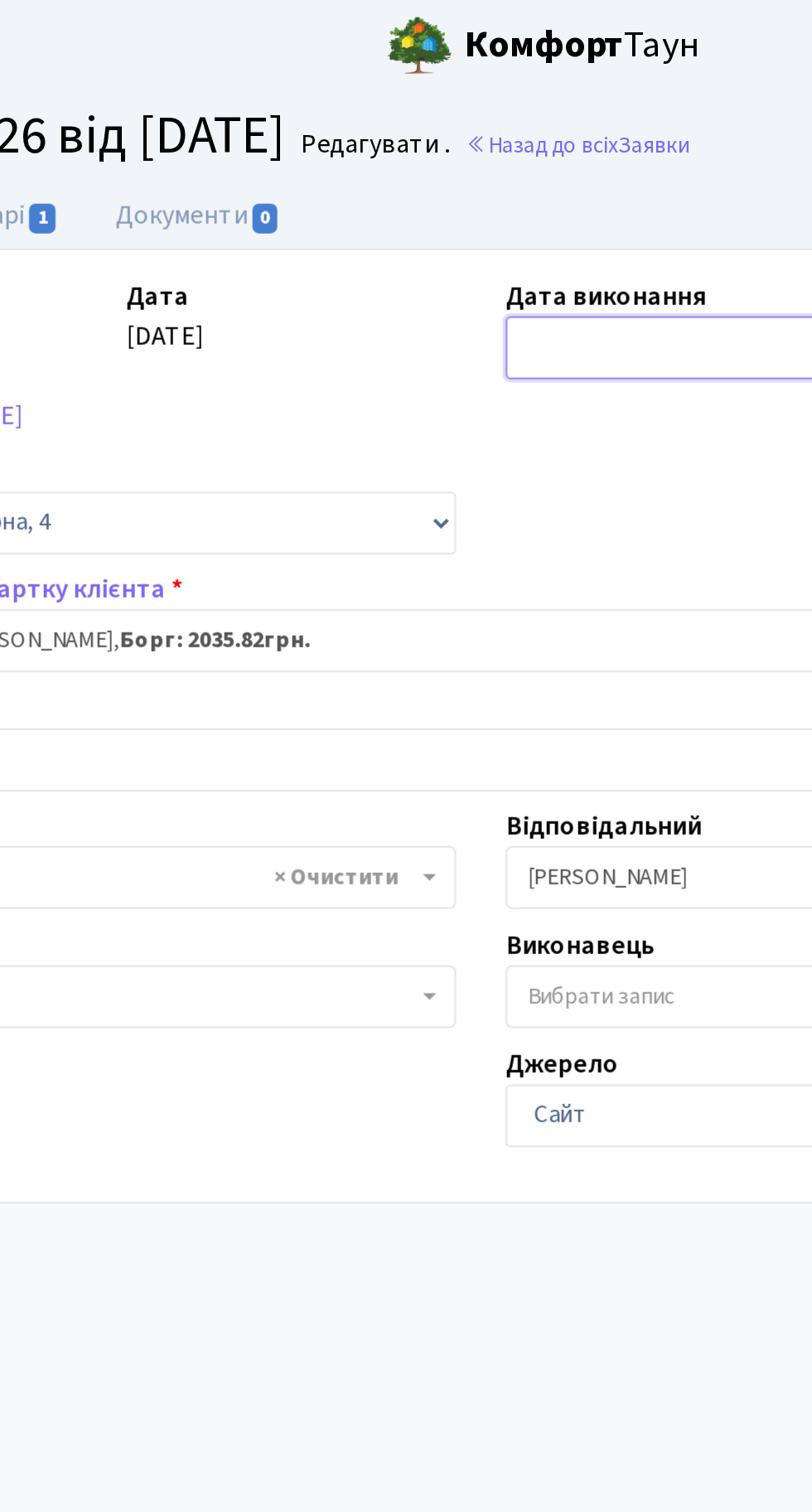
click at [469, 163] on input "text" at bounding box center [515, 174] width 194 height 32
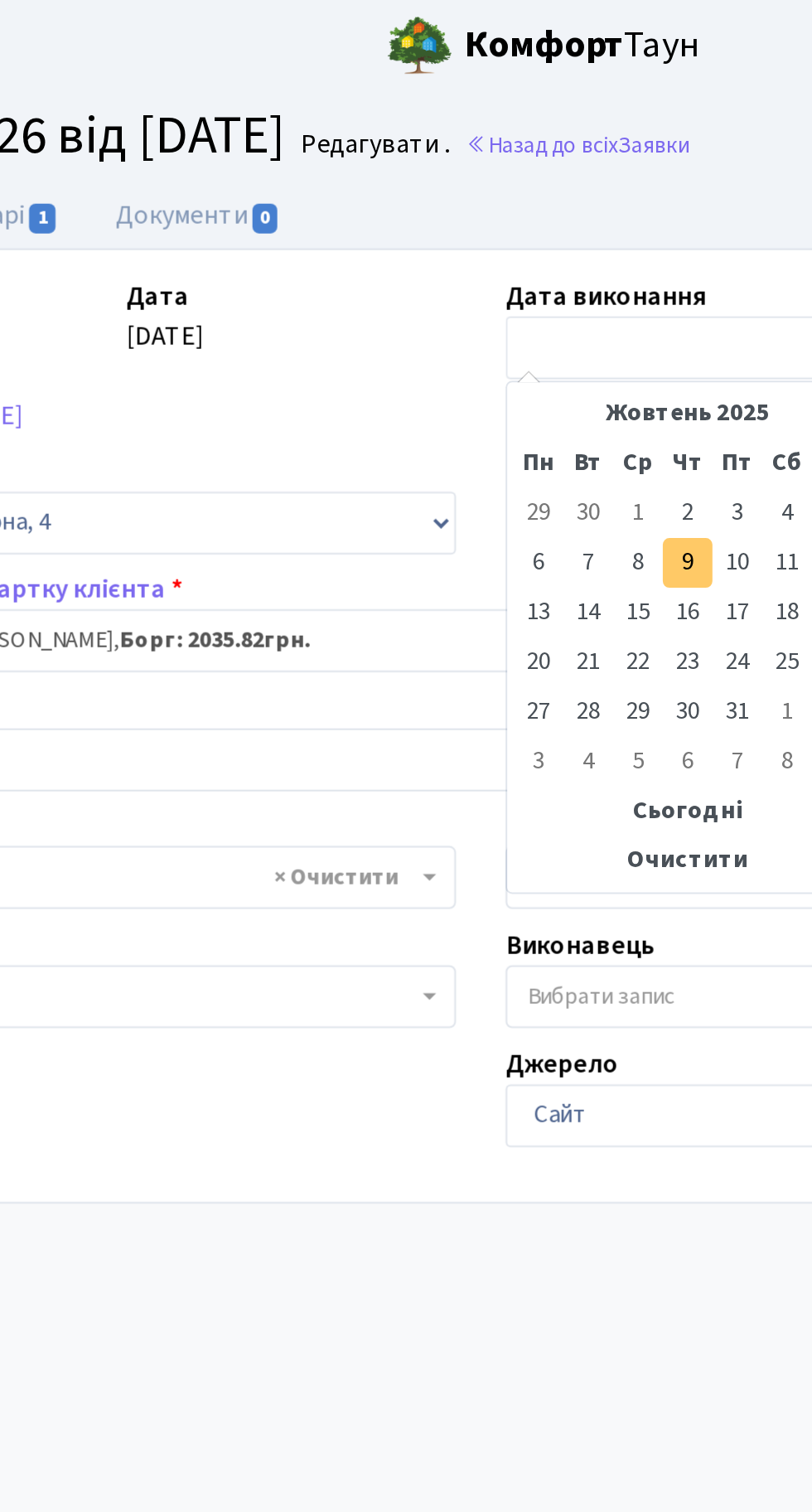
click at [510, 282] on td "9" at bounding box center [509, 281] width 25 height 25
type input "[DATE]"
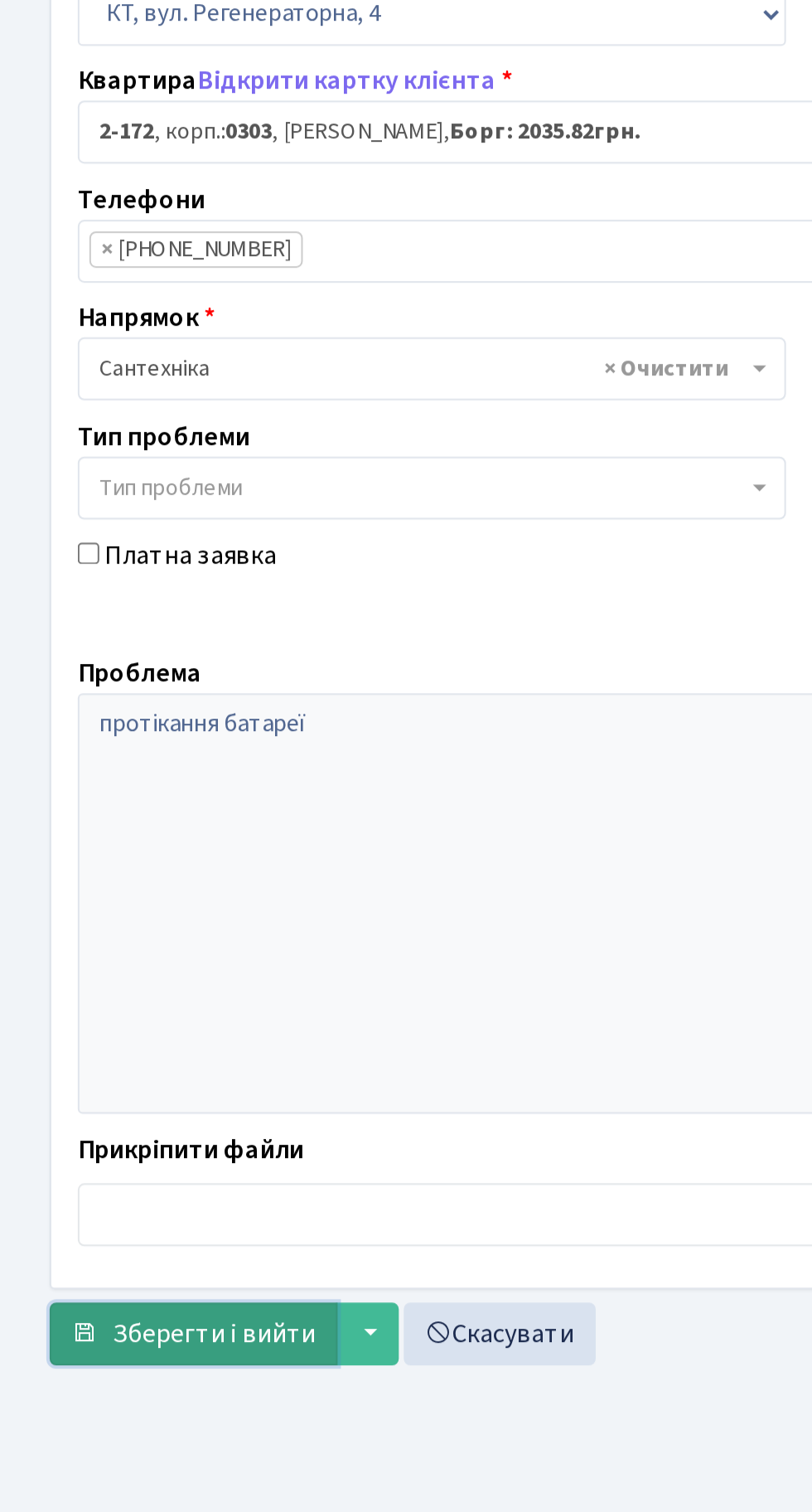
click at [93, 916] on span "Зберегти і вийти" at bounding box center [107, 923] width 102 height 18
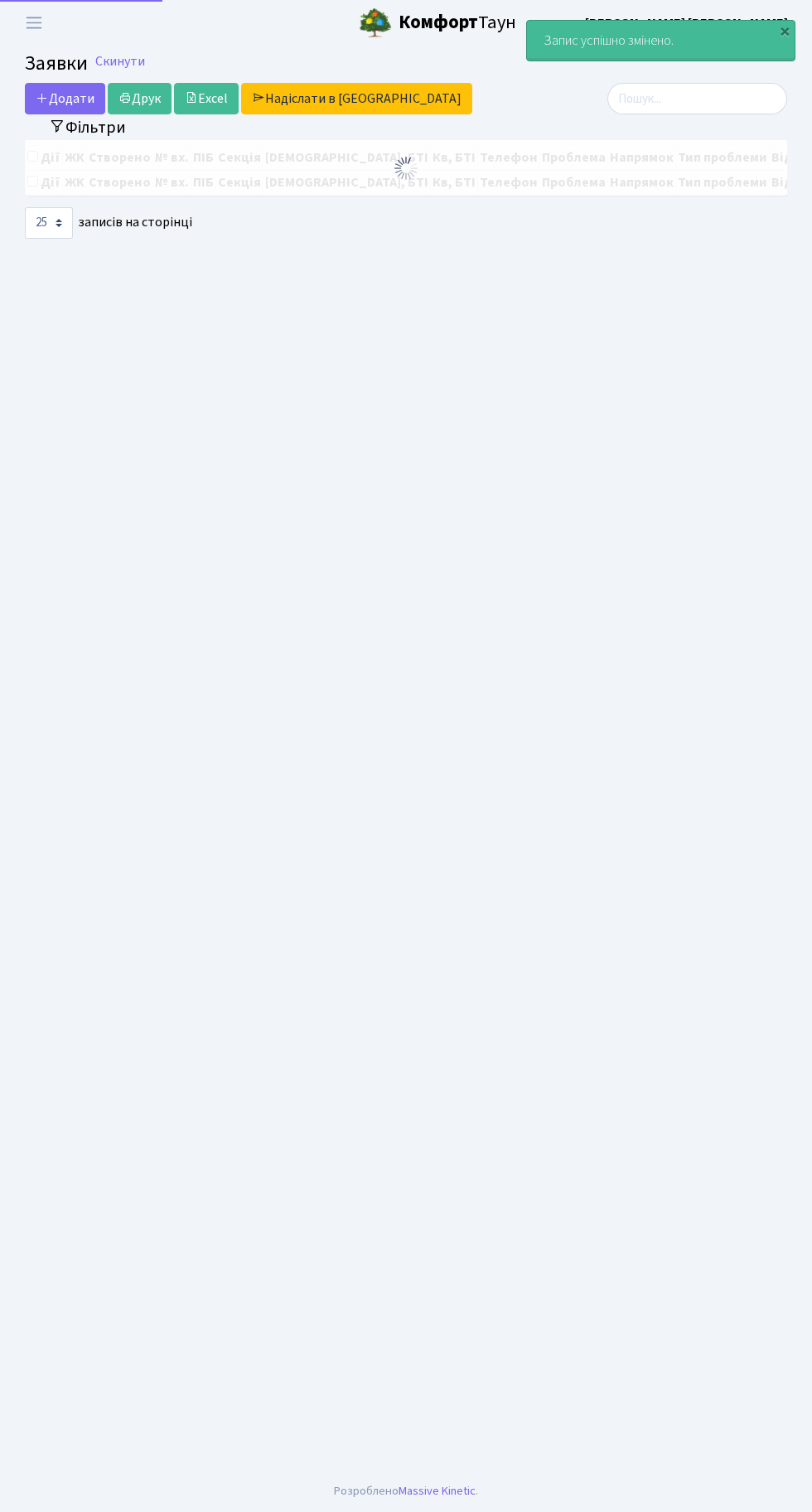
select select "25"
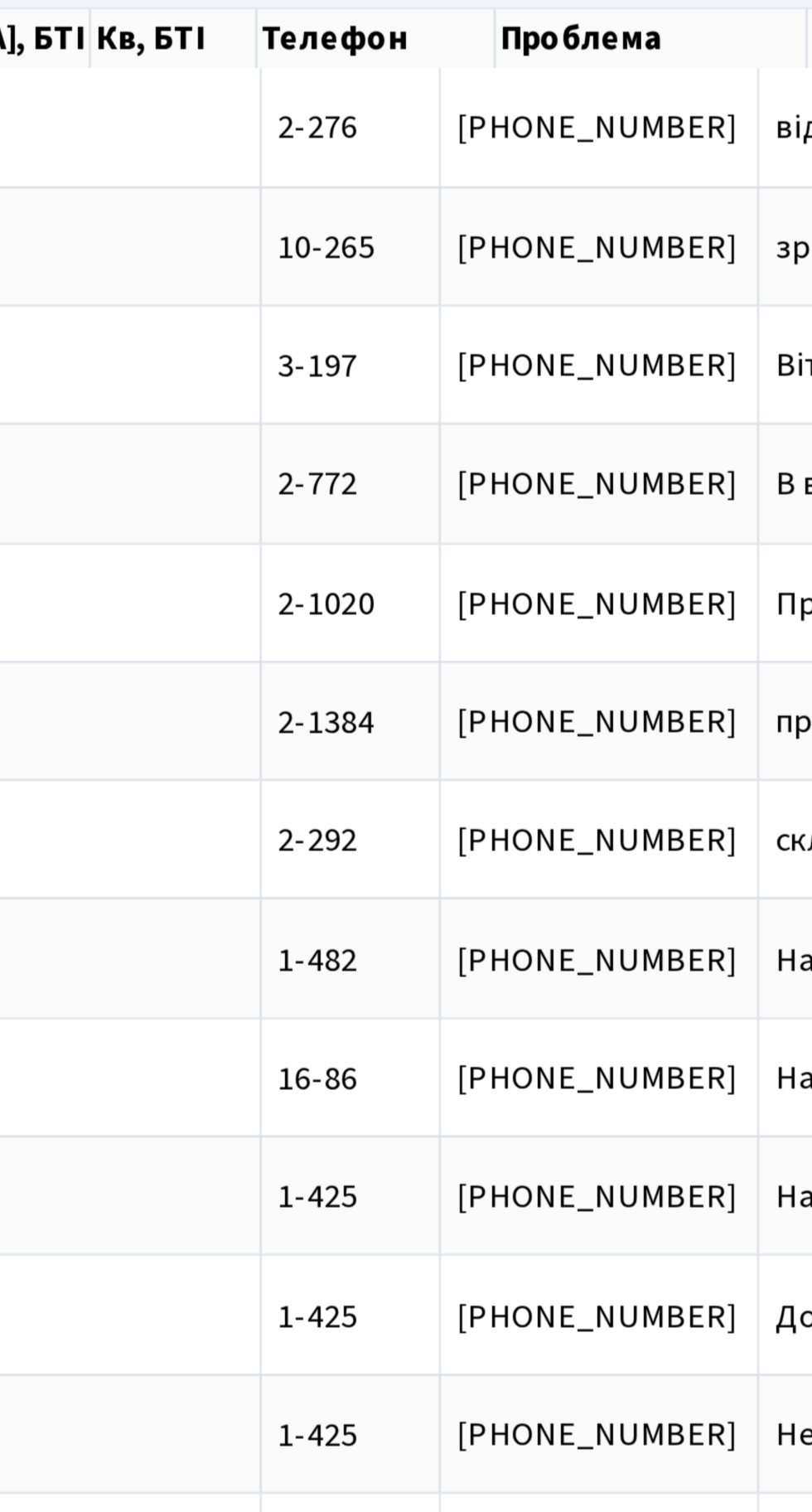
scroll to position [0, 120]
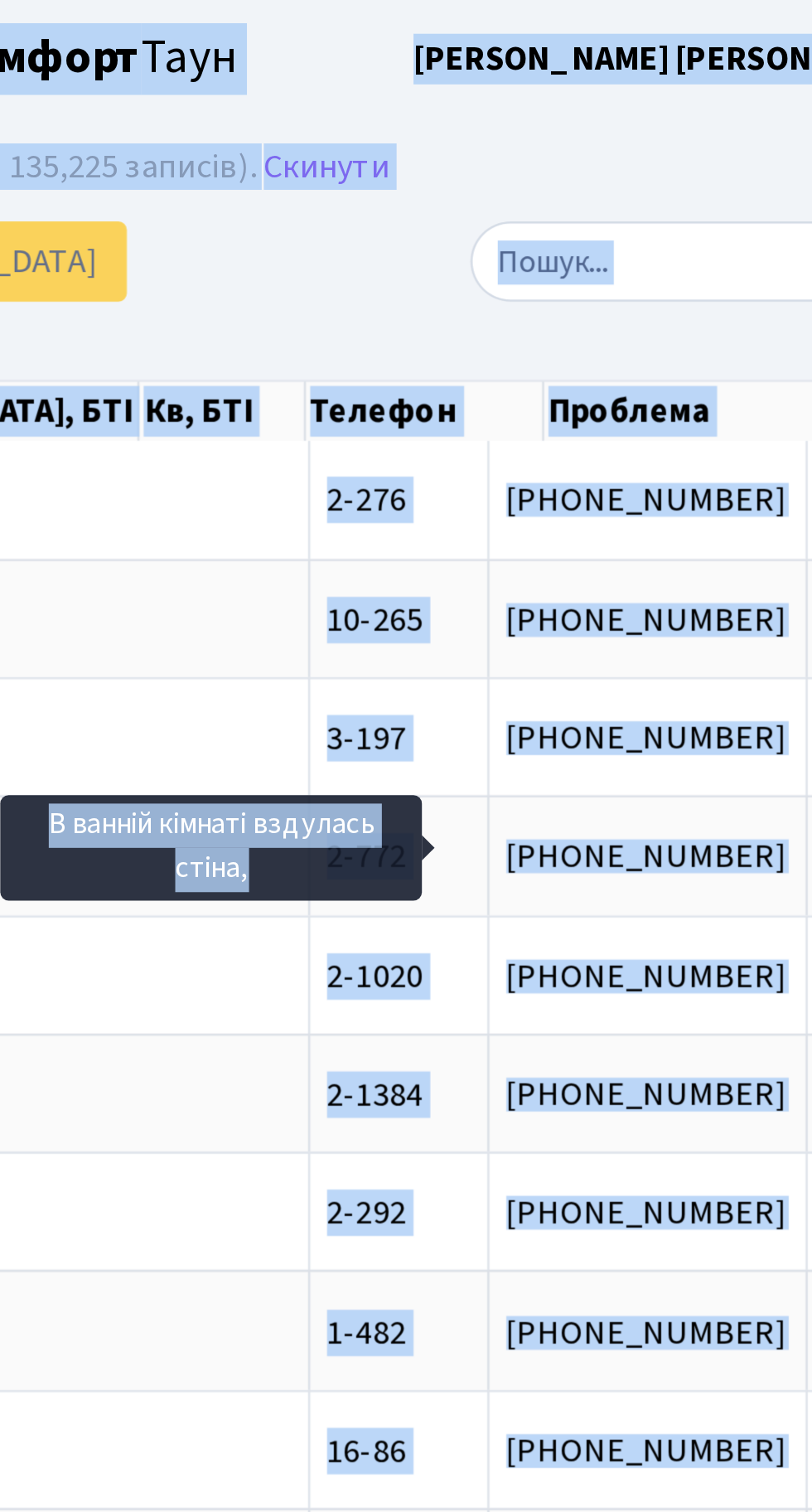
click at [531, 109] on div "Додати Друк Excel Надіслати в КАН" at bounding box center [275, 103] width 525 height 32
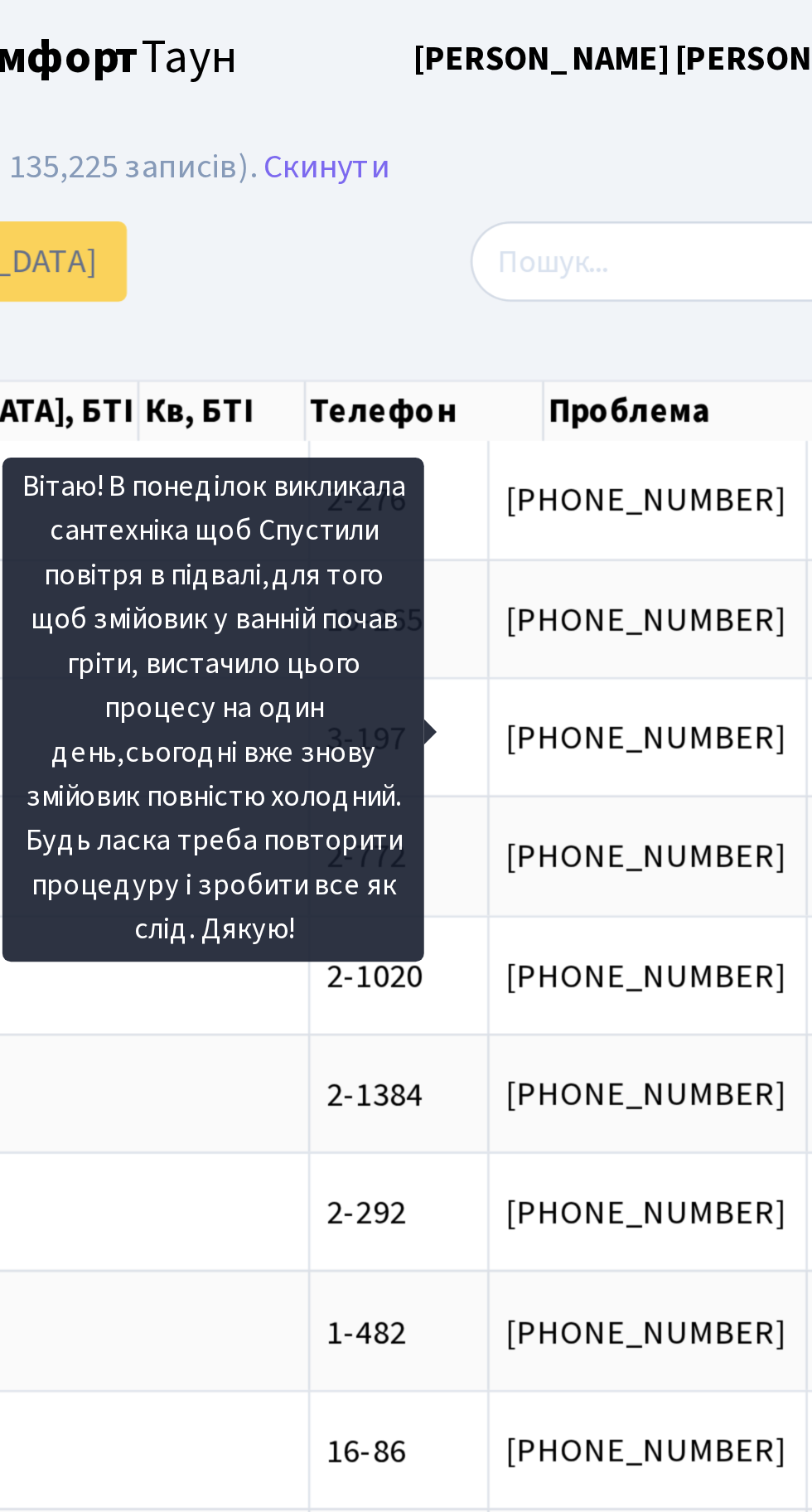
click at [550, 112] on div at bounding box center [668, 103] width 238 height 32
